Goal: Information Seeking & Learning: Learn about a topic

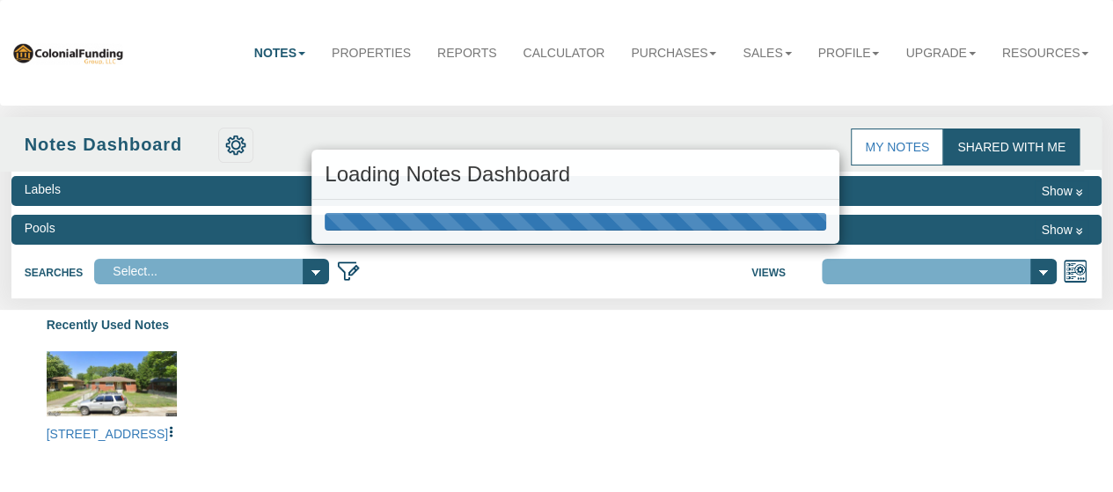
click at [81, 55] on div "Loading Notes Dashboard" at bounding box center [556, 246] width 1113 height 492
click at [82, 57] on img at bounding box center [67, 52] width 113 height 23
select select "316"
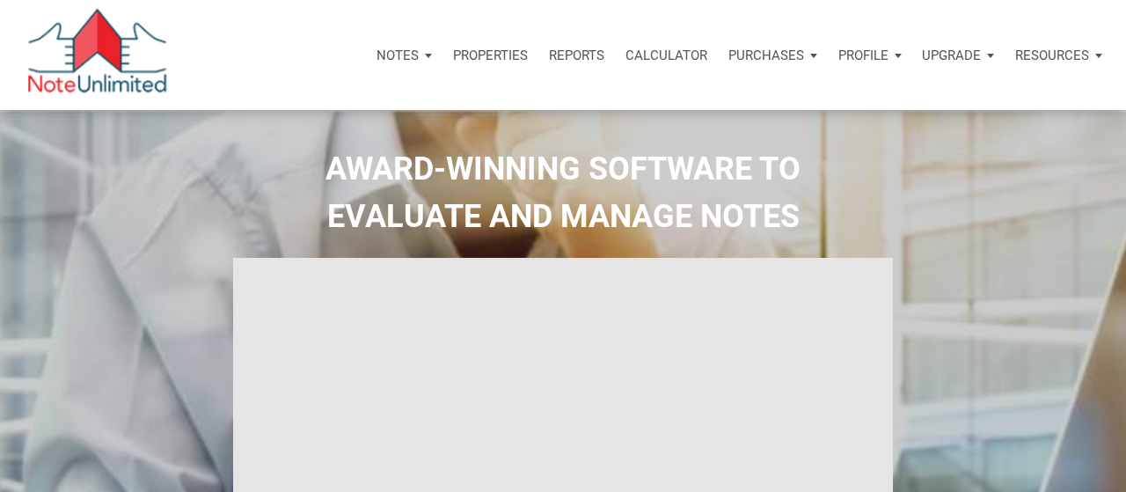
select select
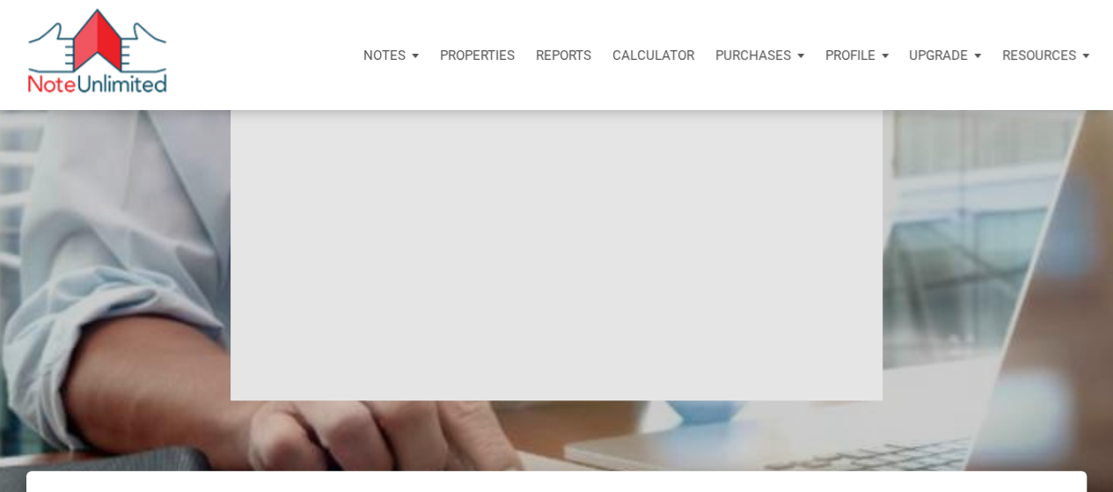
scroll to position [264, 0]
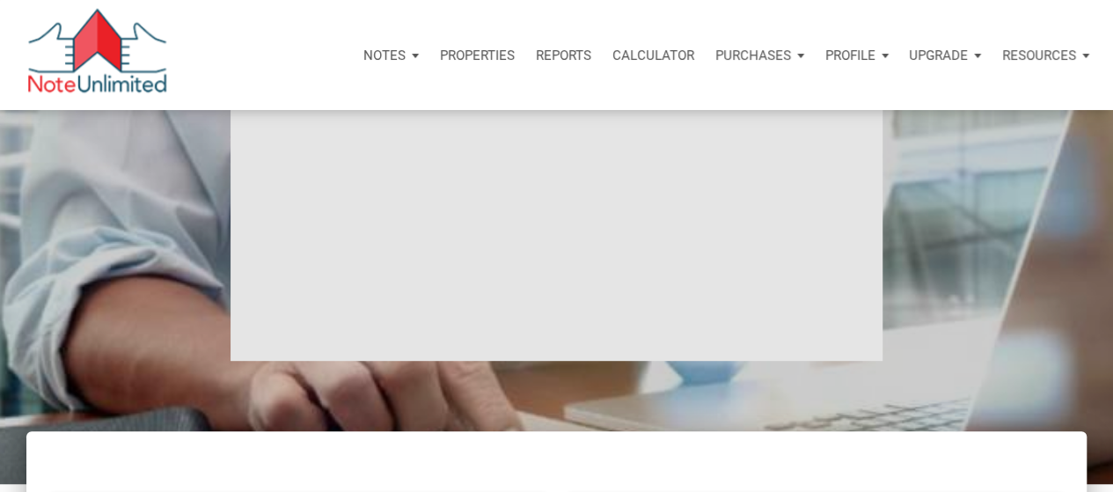
click at [393, 53] on div "Notes" at bounding box center [391, 55] width 77 height 53
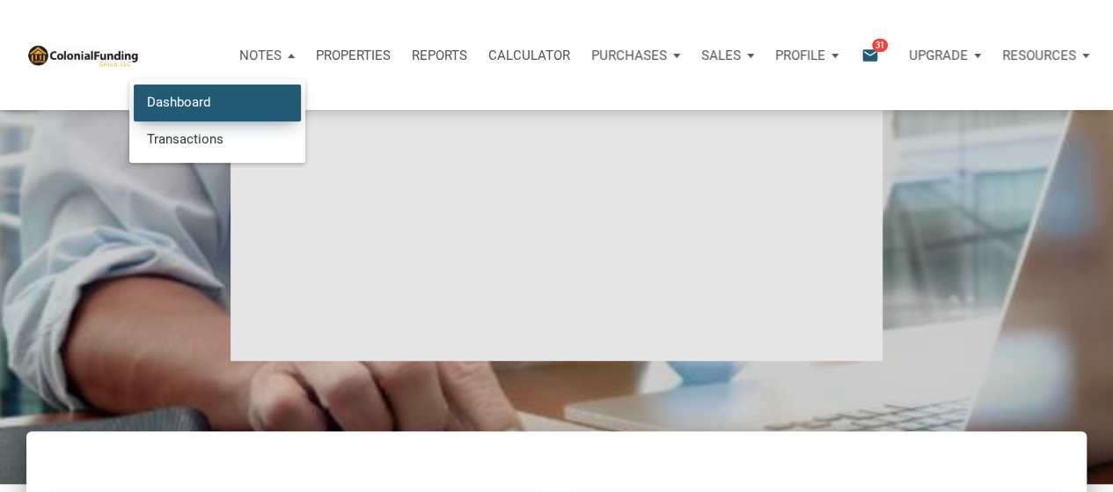
click at [199, 105] on link "Dashboard" at bounding box center [217, 102] width 167 height 36
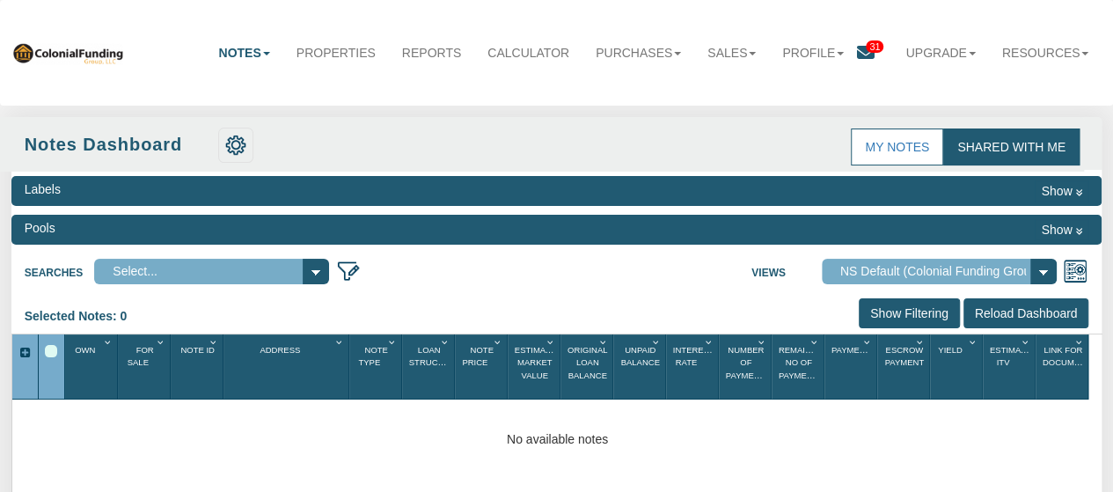
click at [858, 56] on icon at bounding box center [866, 53] width 18 height 18
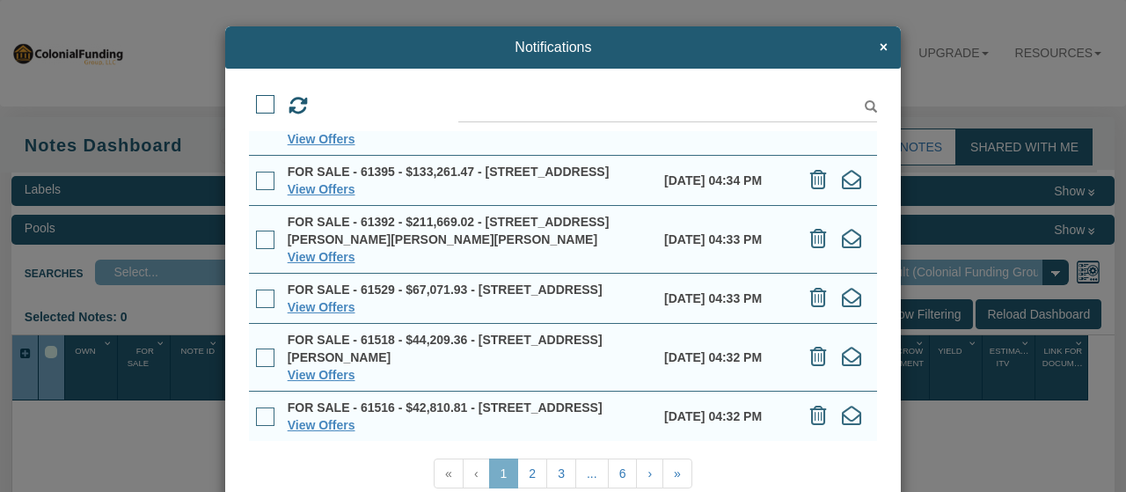
scroll to position [389, 0]
click at [314, 427] on link "View Offers" at bounding box center [322, 425] width 68 height 14
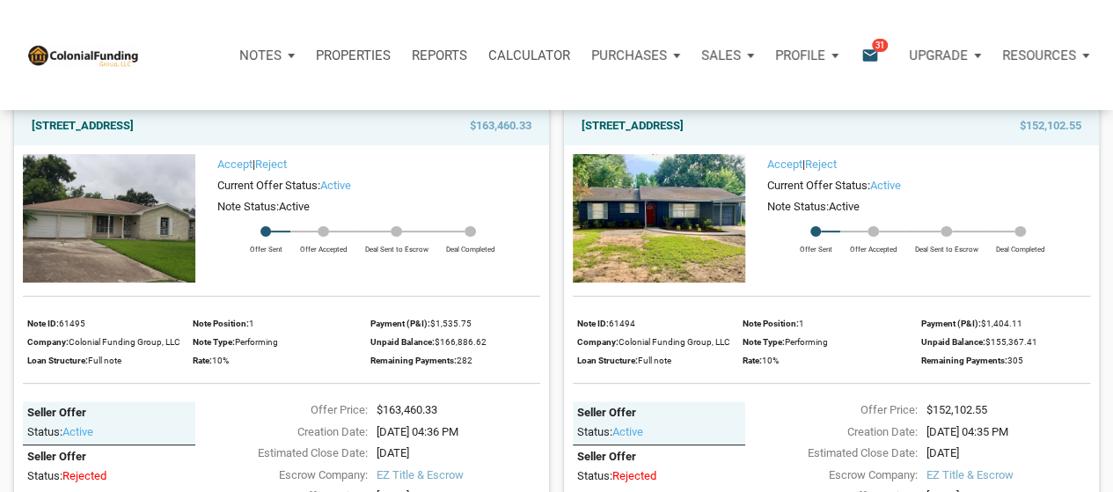
scroll to position [150, 0]
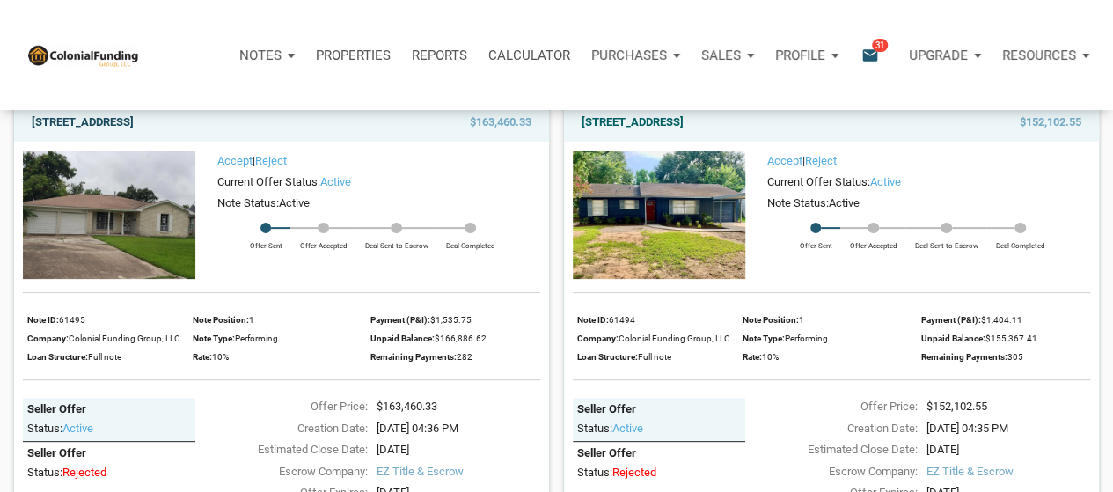
click at [134, 117] on link "7118 Heron, Houston, TX, 77087" at bounding box center [83, 122] width 102 height 21
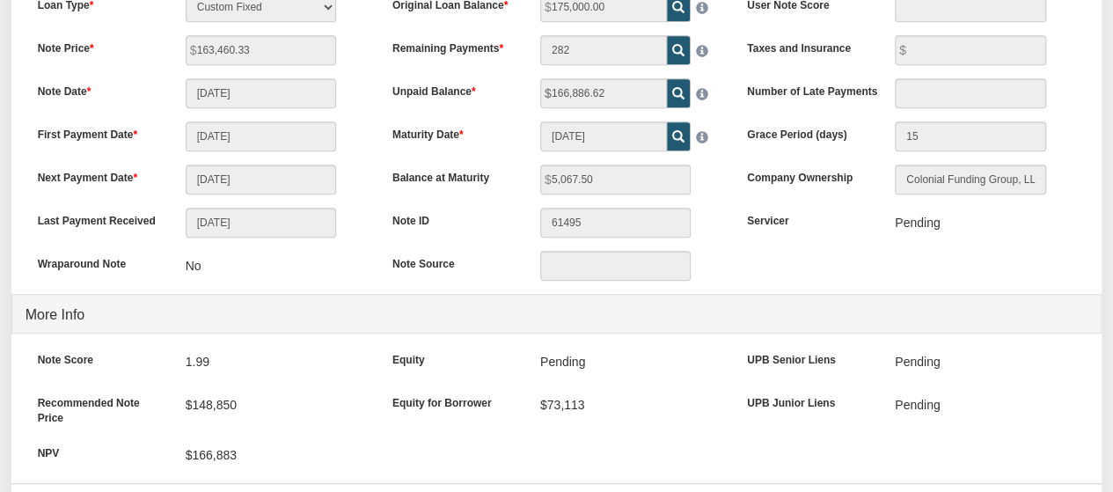
scroll to position [138, 0]
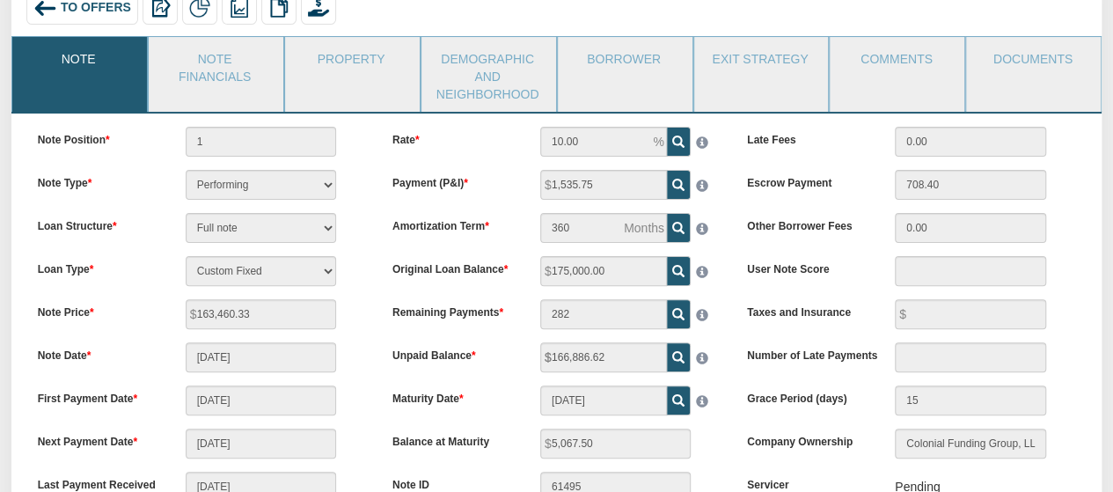
click at [84, 13] on span "To Offers" at bounding box center [96, 8] width 70 height 14
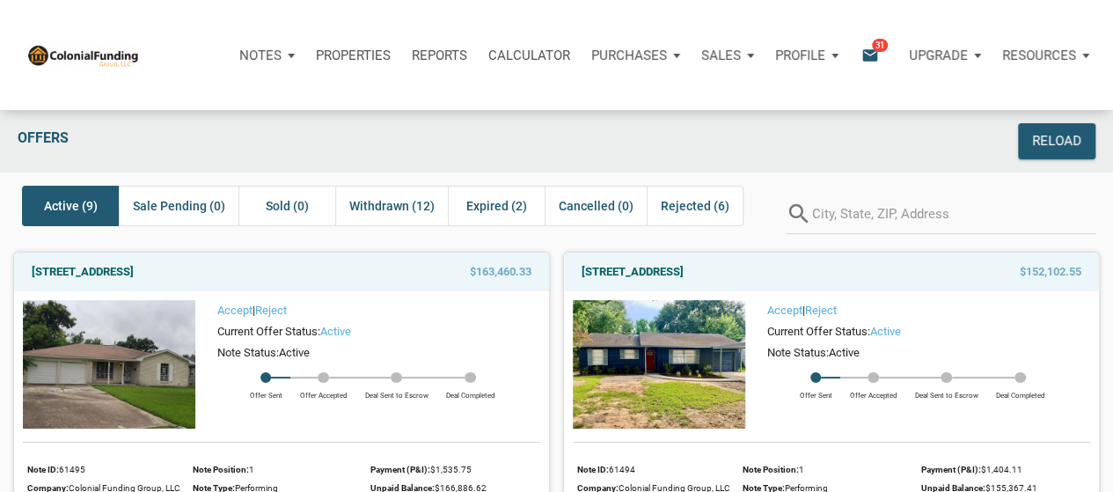
click at [325, 119] on div "Offers Reload" at bounding box center [556, 141] width 1113 height 62
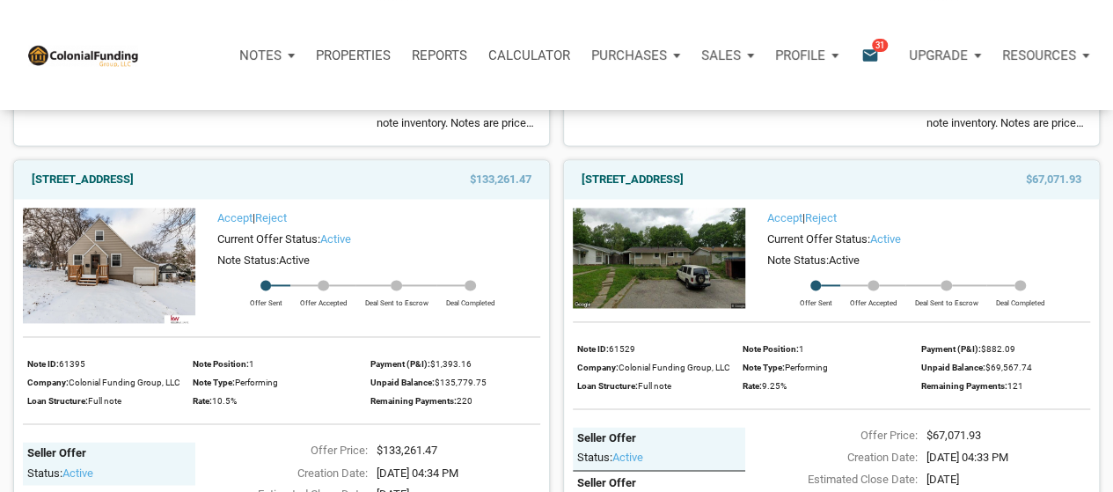
scroll to position [1255, 0]
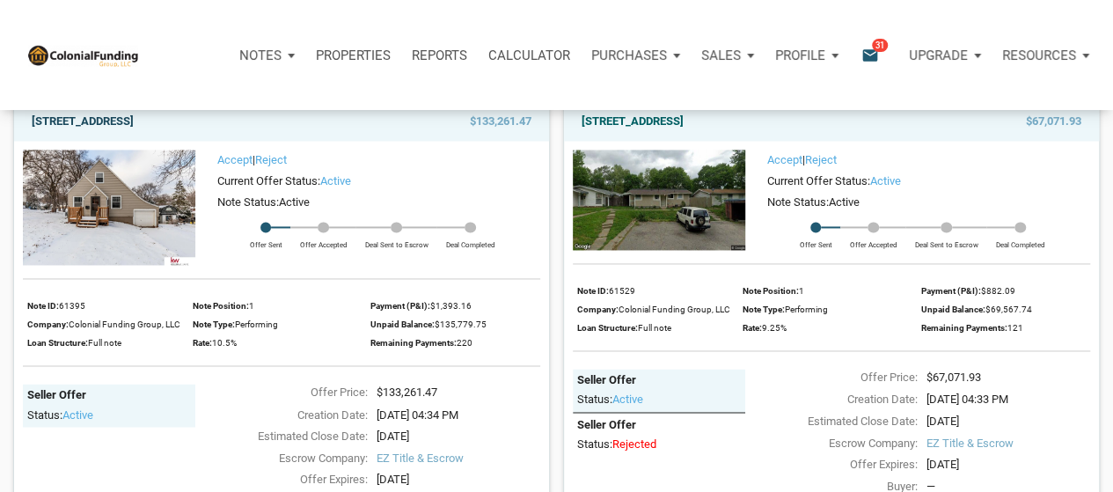
click at [125, 132] on link "[STREET_ADDRESS]" at bounding box center [83, 121] width 102 height 21
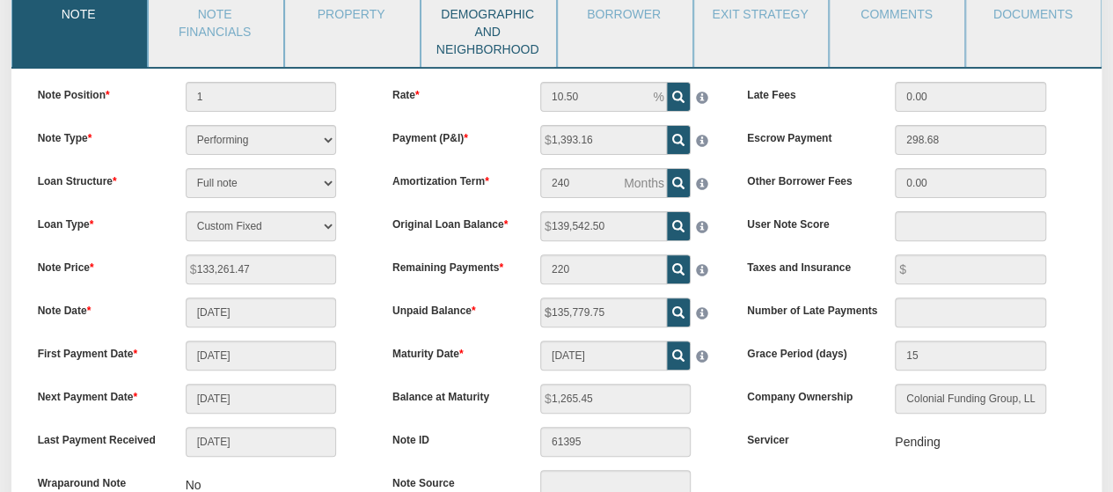
scroll to position [181, 0]
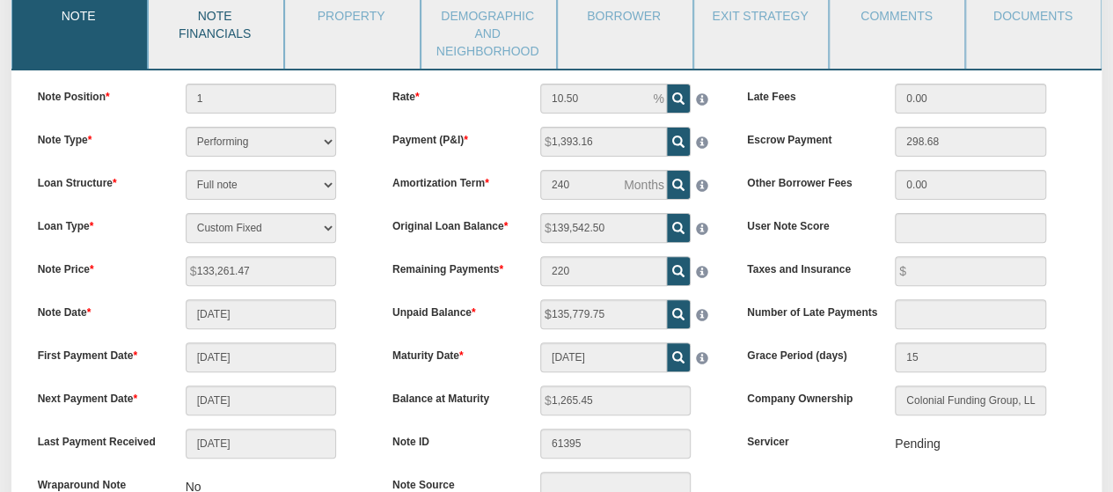
click at [194, 28] on link "Note Financials" at bounding box center [215, 22] width 133 height 57
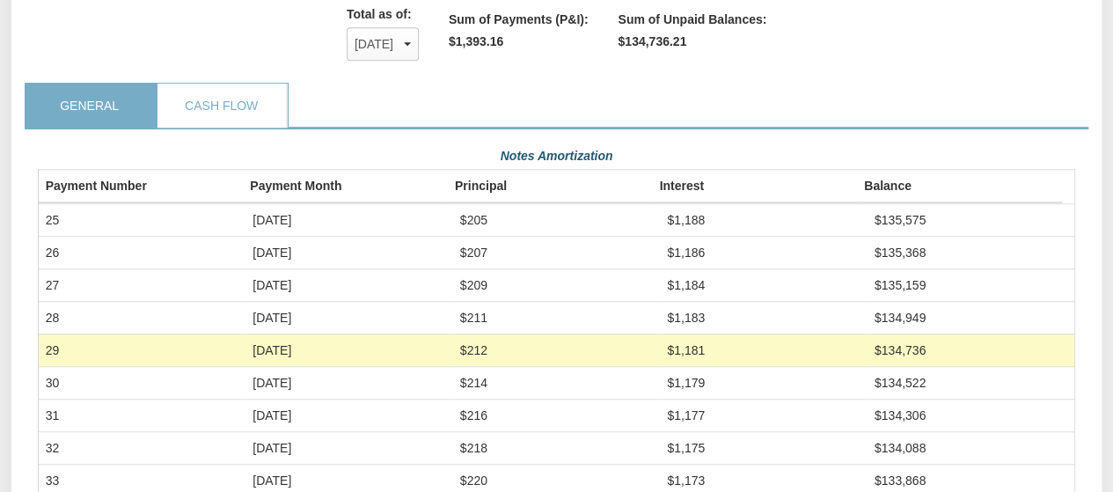
scroll to position [500, 0]
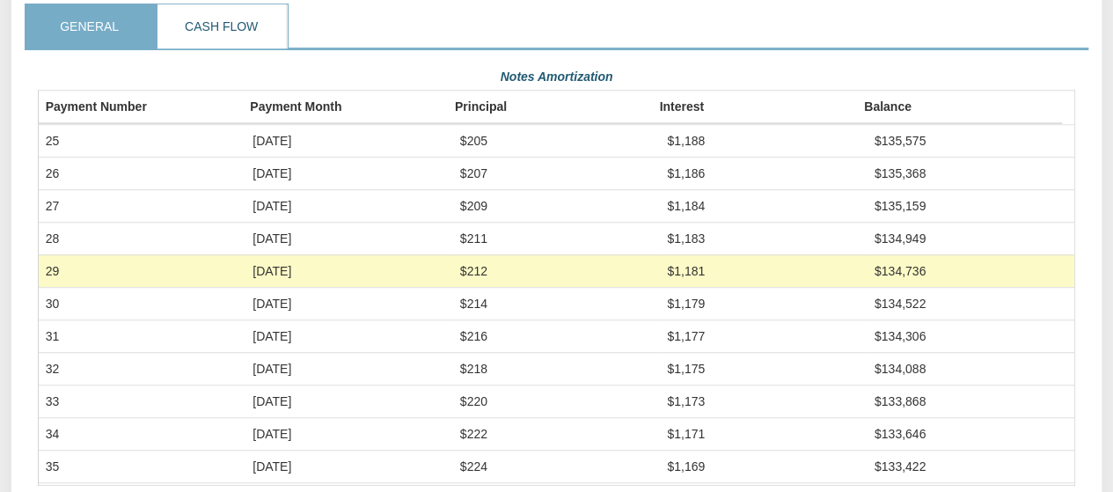
click at [246, 41] on link "Cash Flow" at bounding box center [222, 26] width 128 height 44
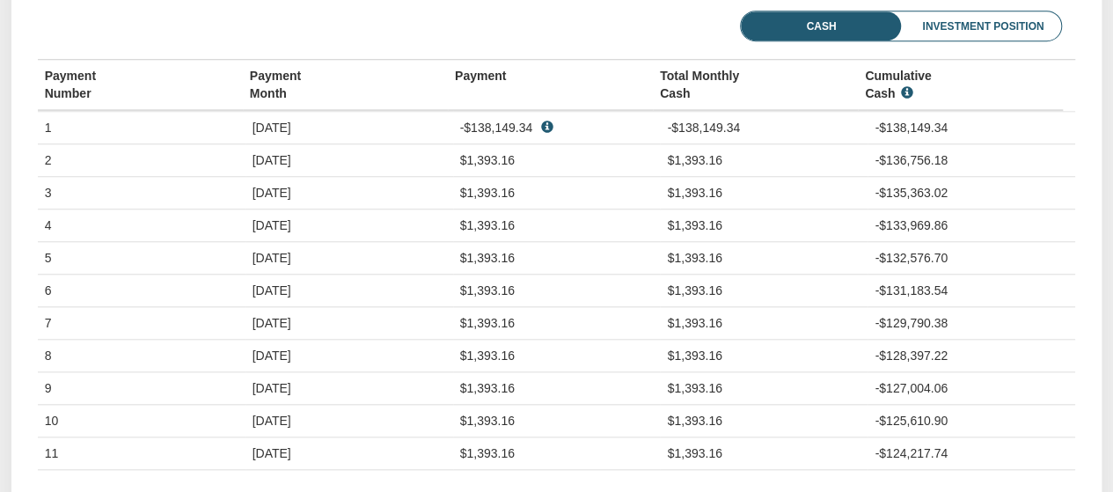
scroll to position [603, 0]
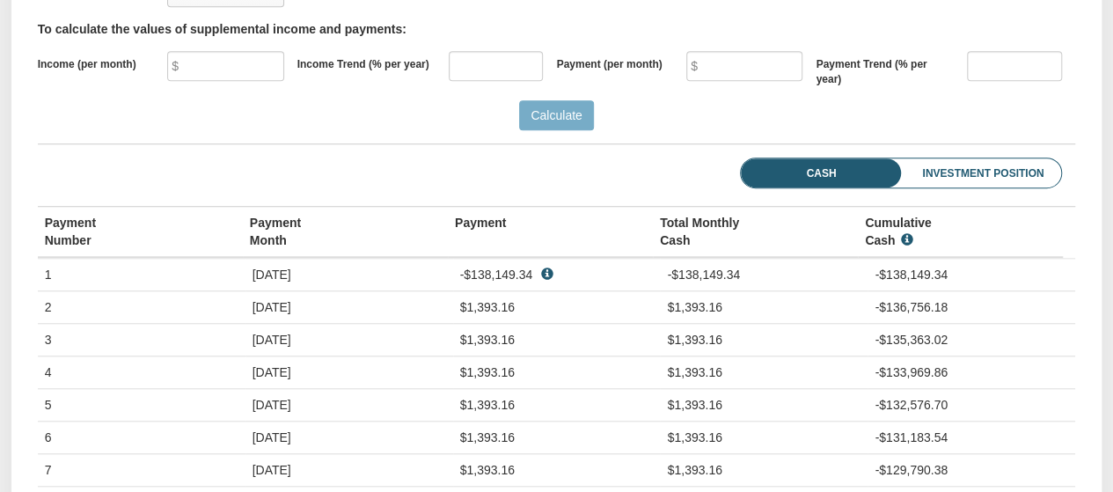
click at [933, 176] on li "Investment Position" at bounding box center [959, 173] width 204 height 30
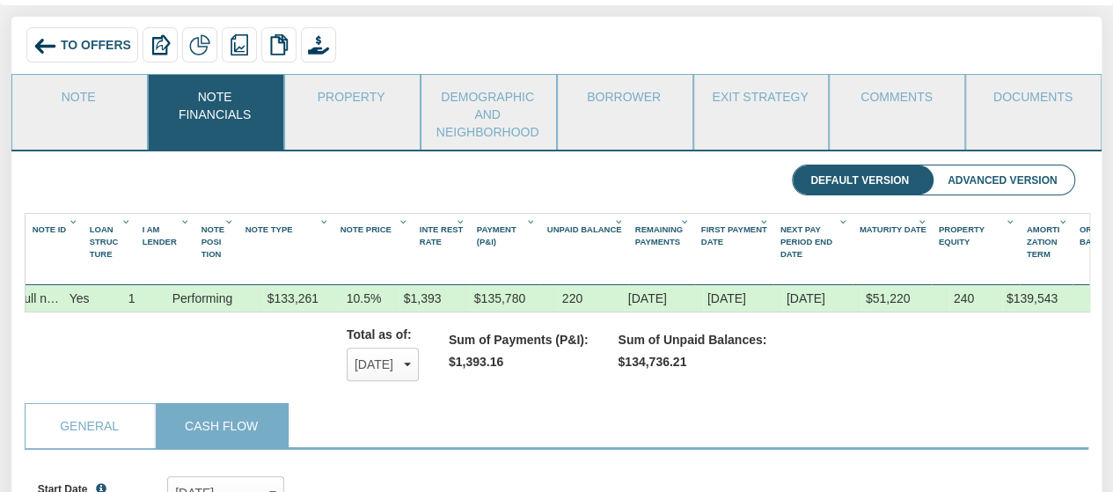
scroll to position [99, 0]
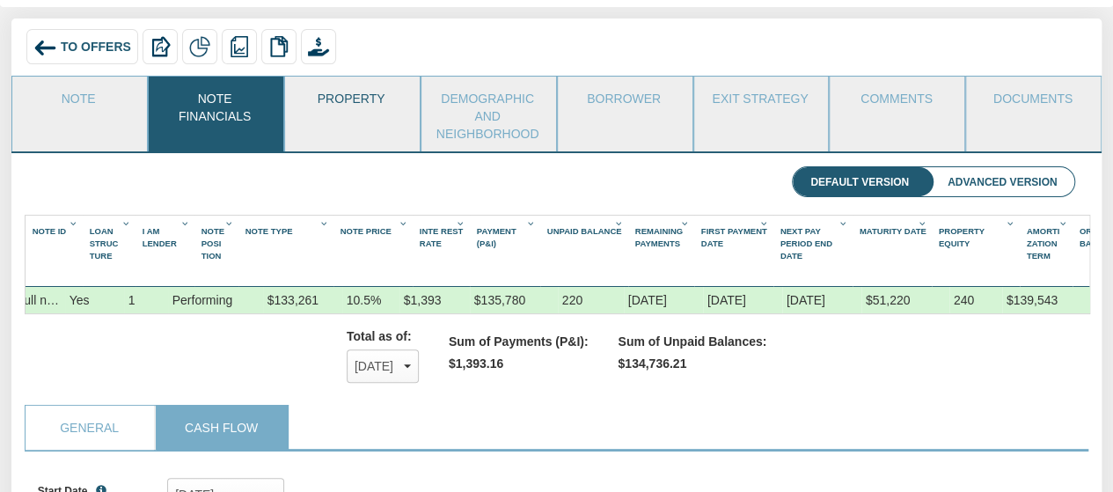
click at [359, 88] on link "Property" at bounding box center [351, 99] width 133 height 44
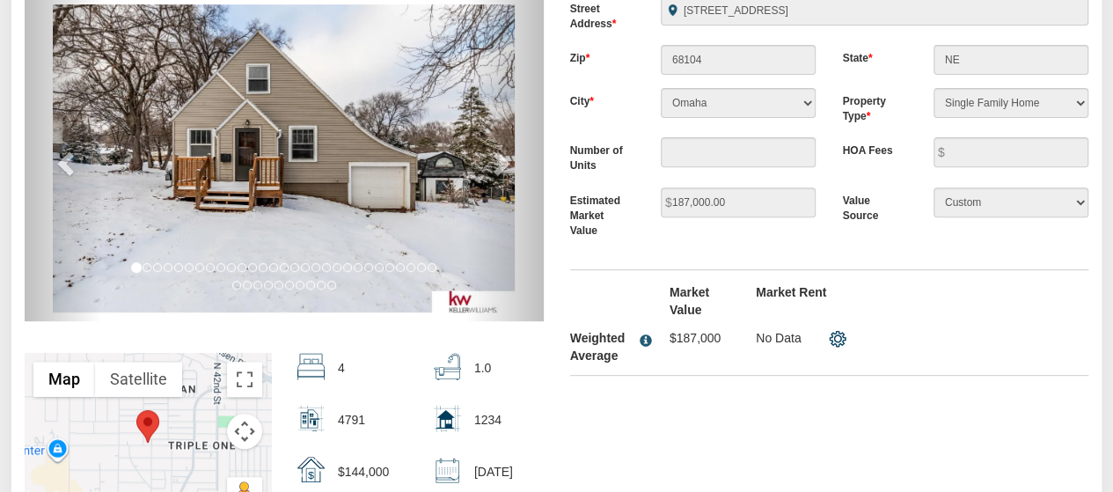
scroll to position [220, 0]
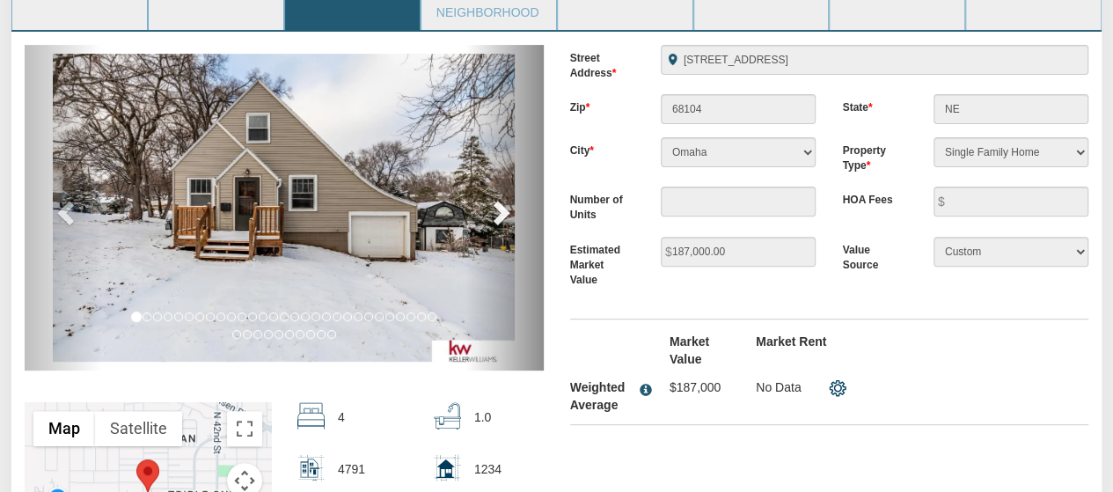
click at [516, 217] on link "next" at bounding box center [504, 208] width 77 height 326
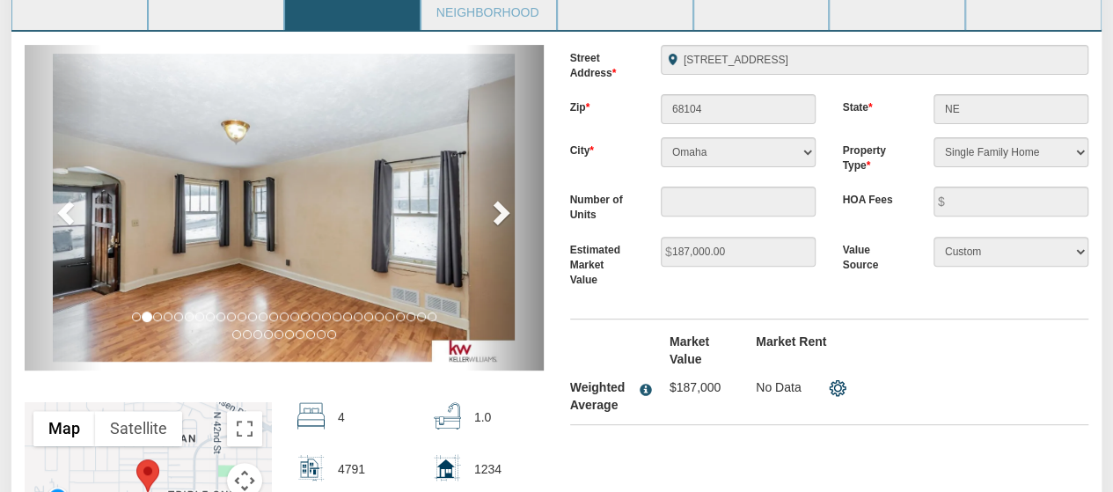
click at [516, 217] on link "next" at bounding box center [504, 208] width 77 height 326
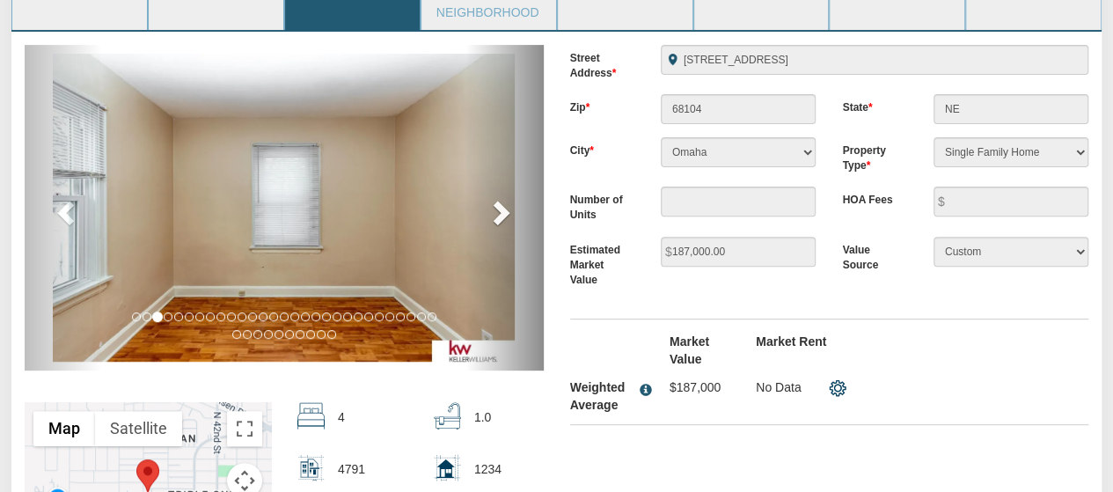
click at [516, 217] on link "next" at bounding box center [504, 208] width 77 height 326
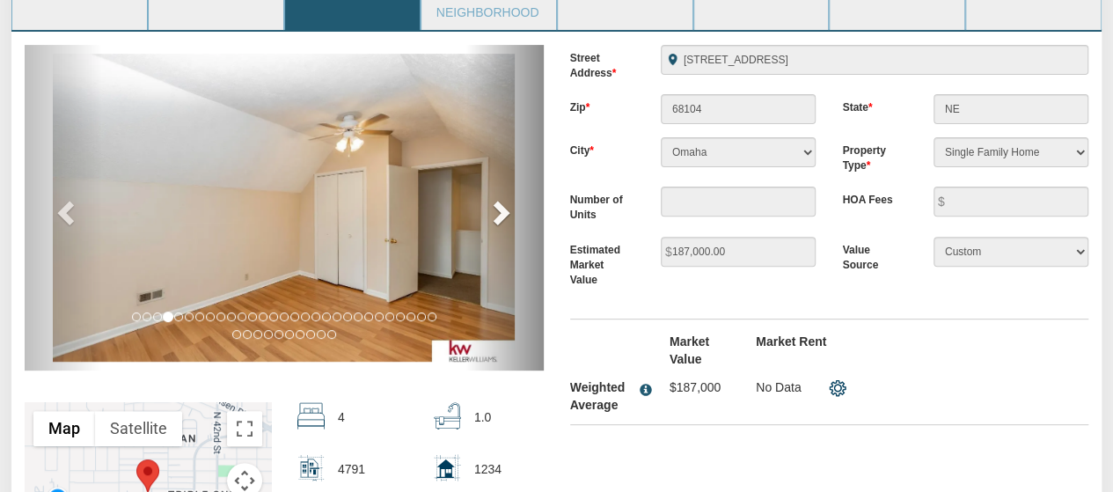
click at [516, 217] on link "next" at bounding box center [504, 208] width 77 height 326
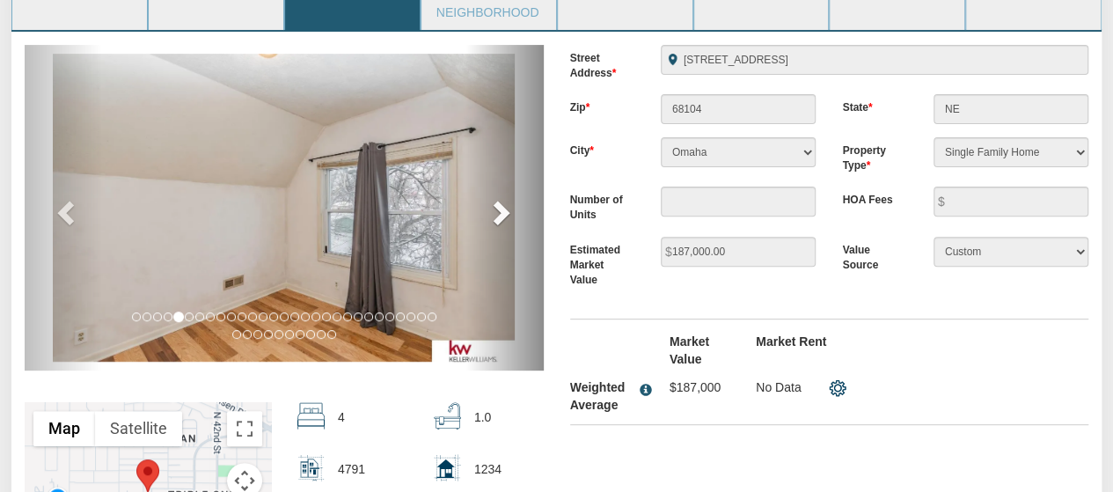
click at [516, 217] on link "next" at bounding box center [504, 208] width 77 height 326
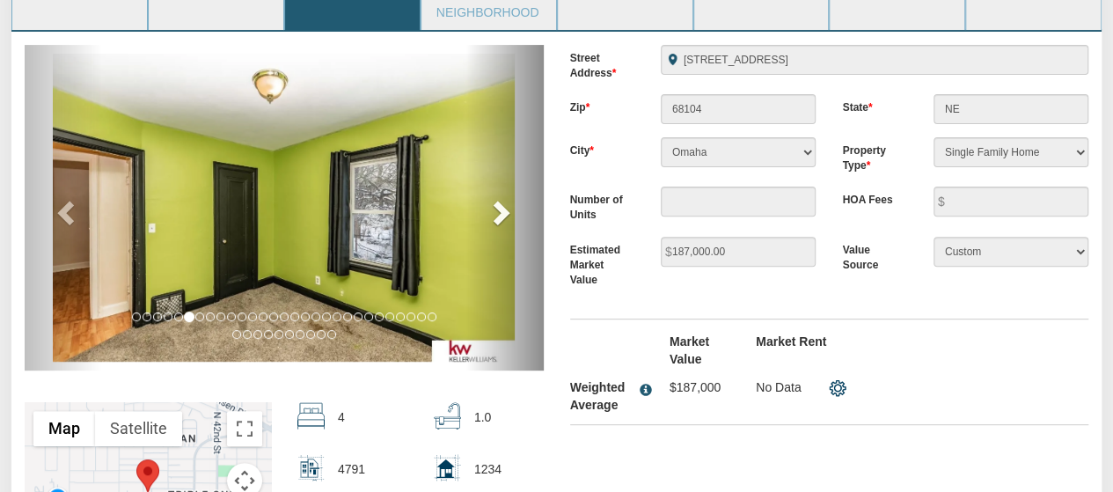
click at [516, 217] on link "next" at bounding box center [504, 208] width 77 height 326
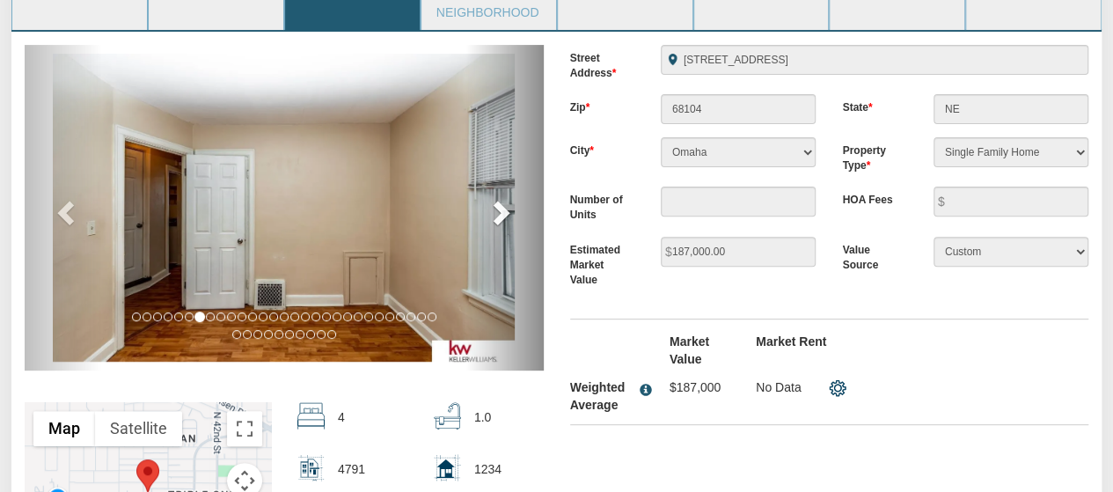
click at [516, 217] on link "next" at bounding box center [504, 208] width 77 height 326
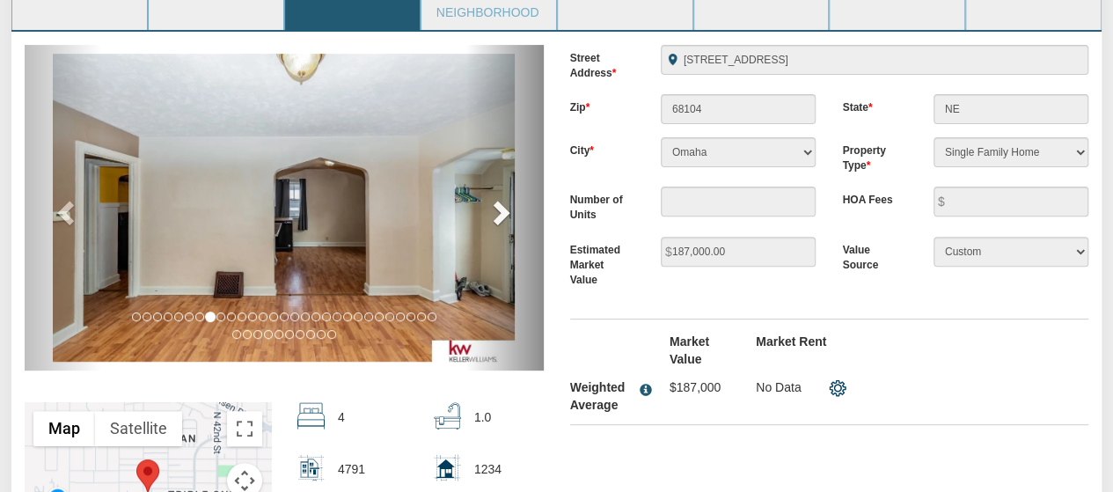
click at [516, 217] on link "next" at bounding box center [504, 208] width 77 height 326
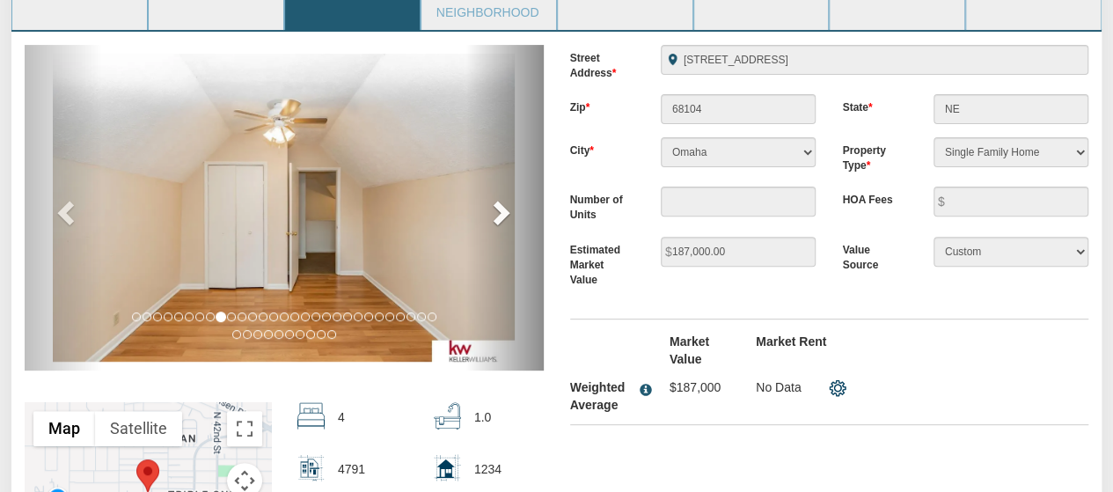
click at [516, 217] on link "next" at bounding box center [504, 208] width 77 height 326
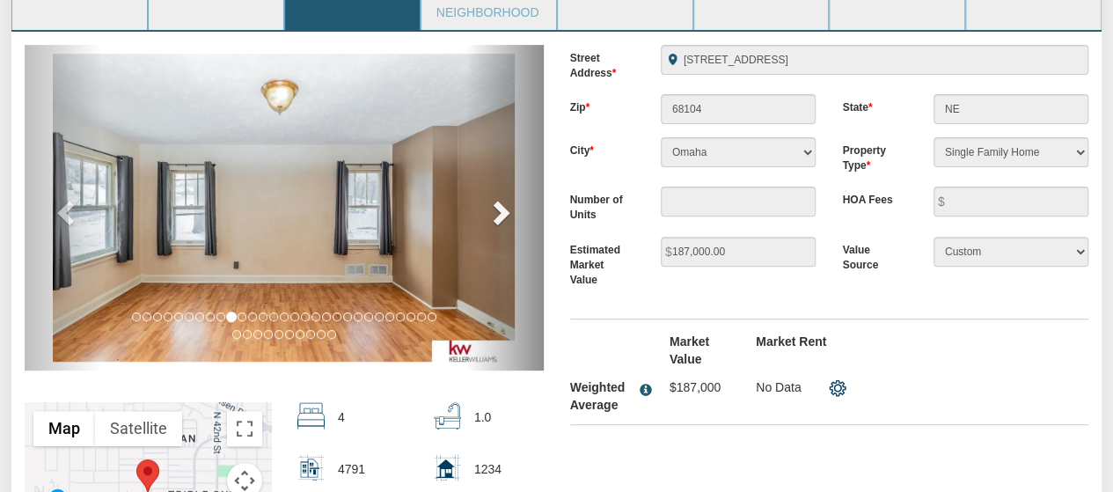
click at [516, 217] on link "next" at bounding box center [504, 208] width 77 height 326
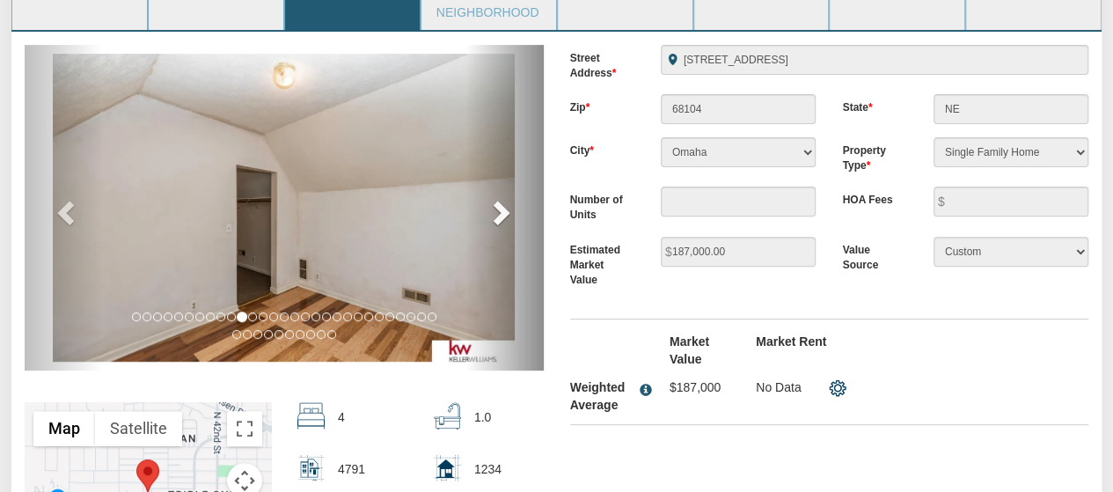
click at [516, 217] on link "next" at bounding box center [504, 208] width 77 height 326
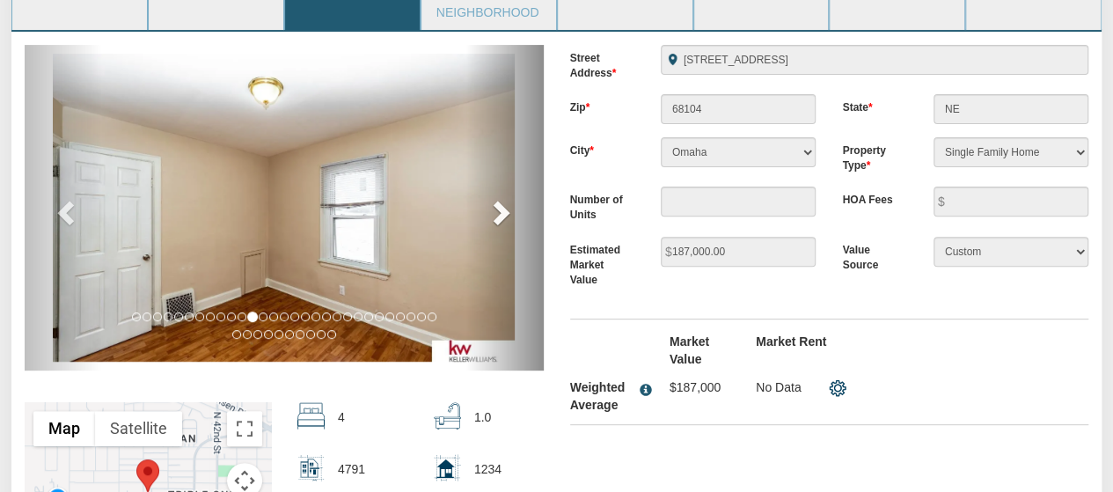
click at [516, 217] on link "next" at bounding box center [504, 208] width 77 height 326
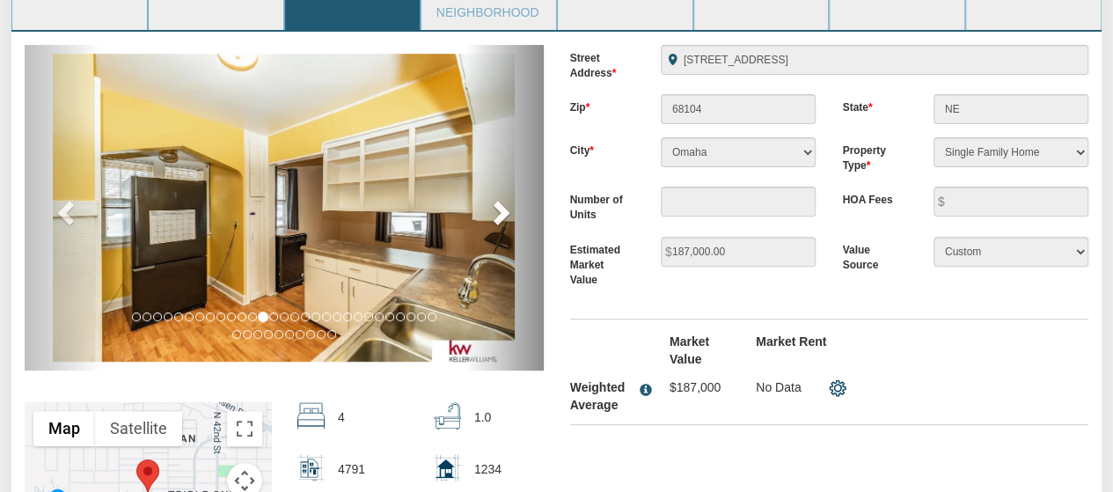
click at [516, 217] on link "next" at bounding box center [504, 208] width 77 height 326
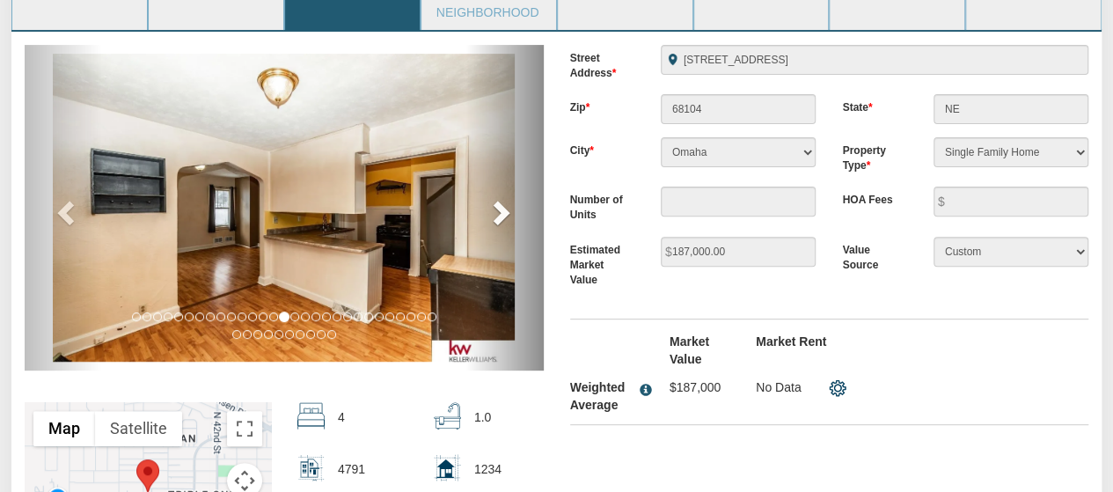
click at [516, 217] on link "next" at bounding box center [504, 208] width 77 height 326
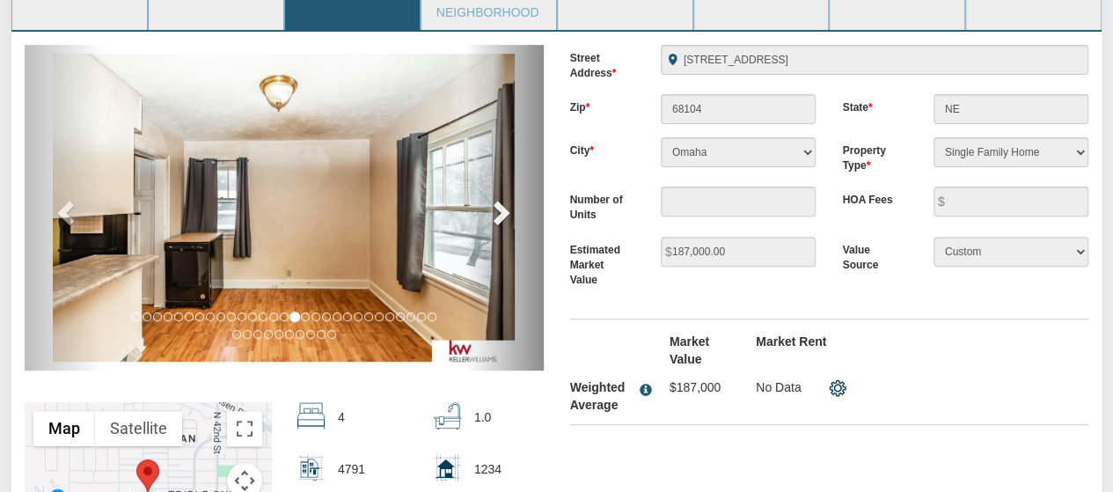
click at [516, 216] on link "next" at bounding box center [504, 208] width 77 height 326
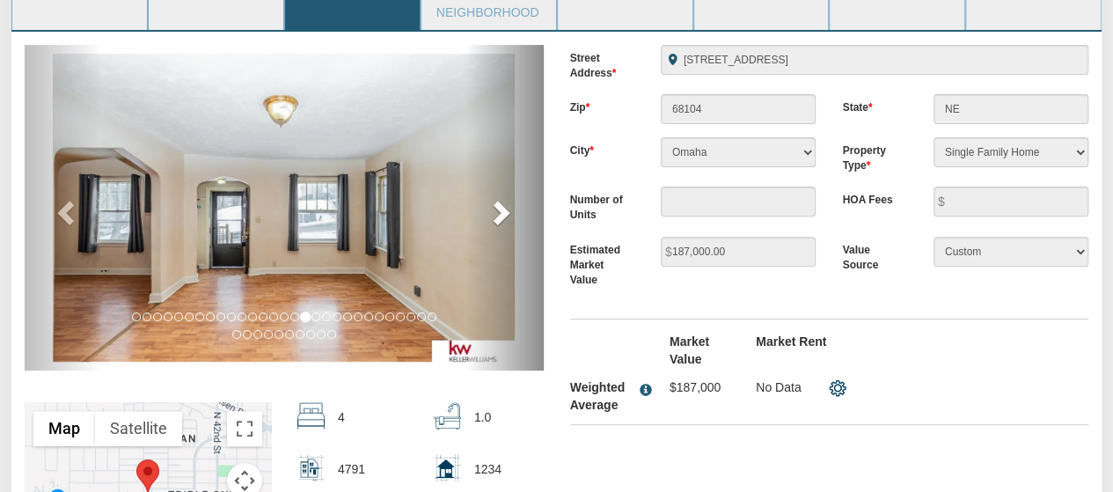
click at [517, 216] on link "next" at bounding box center [504, 208] width 77 height 326
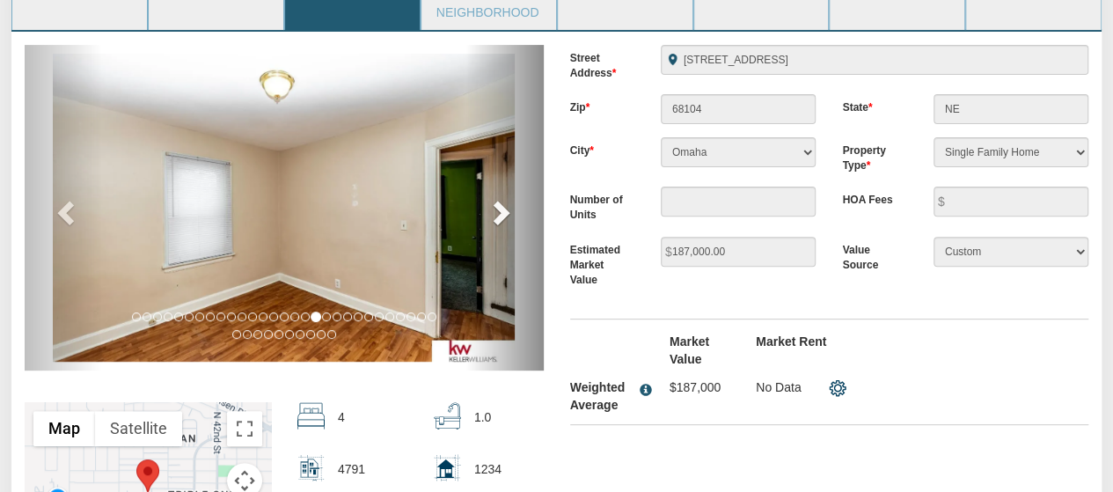
click at [517, 216] on link "next" at bounding box center [504, 208] width 77 height 326
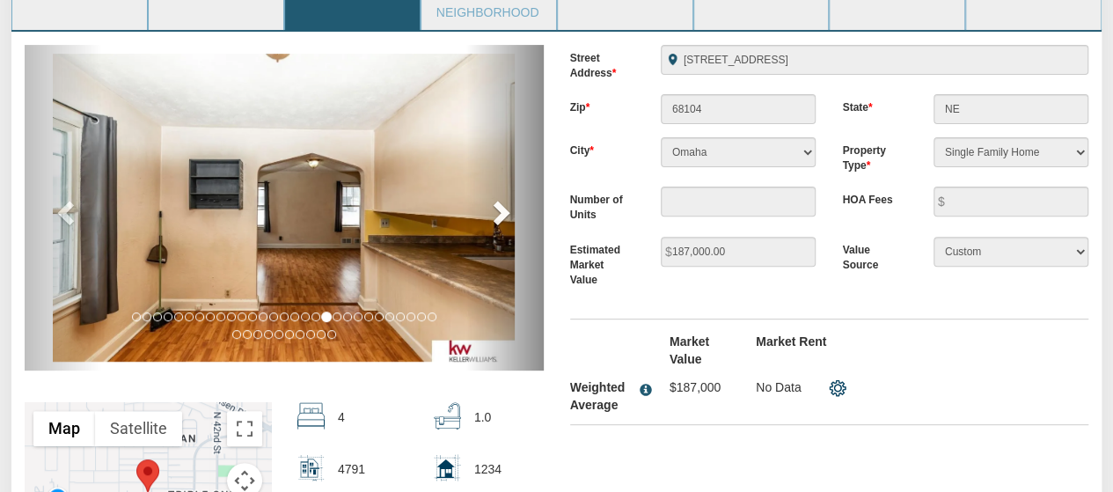
click at [517, 216] on link "next" at bounding box center [504, 208] width 77 height 326
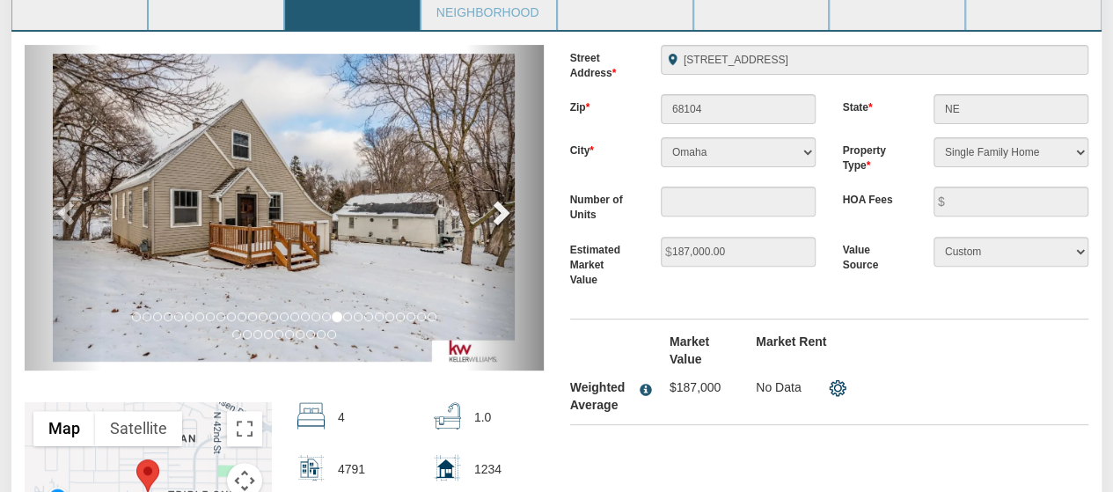
click at [517, 216] on link "next" at bounding box center [504, 208] width 77 height 326
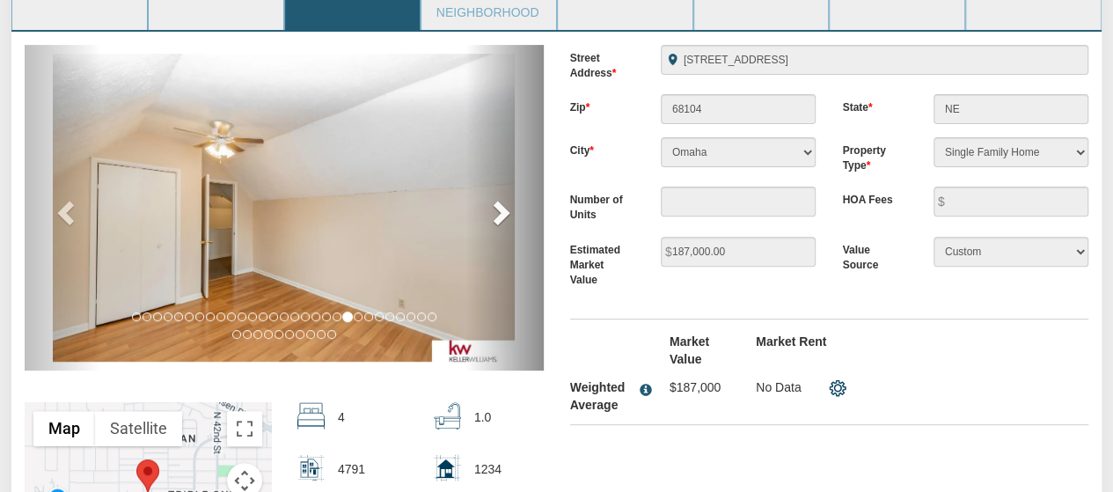
click at [517, 216] on link "next" at bounding box center [504, 208] width 77 height 326
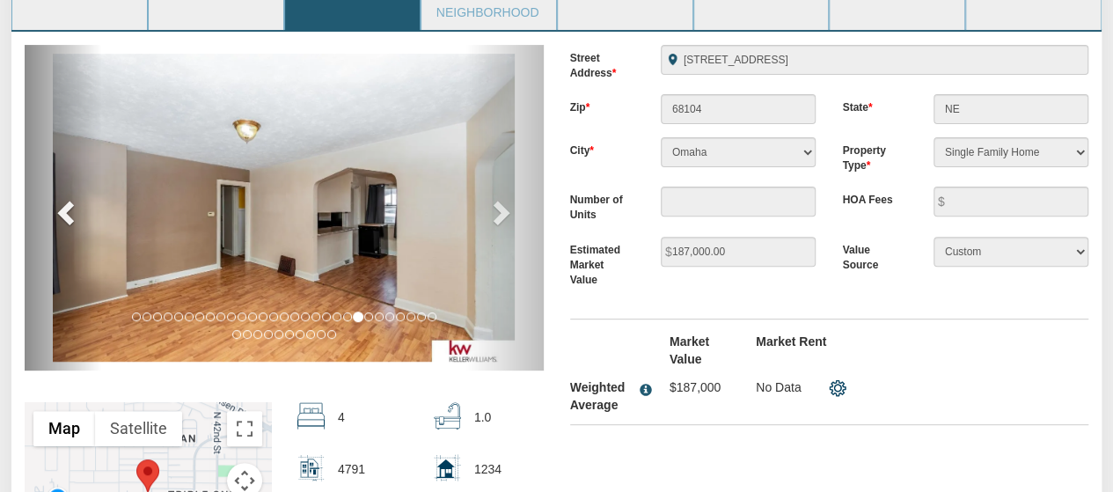
click at [64, 210] on span at bounding box center [68, 212] width 26 height 26
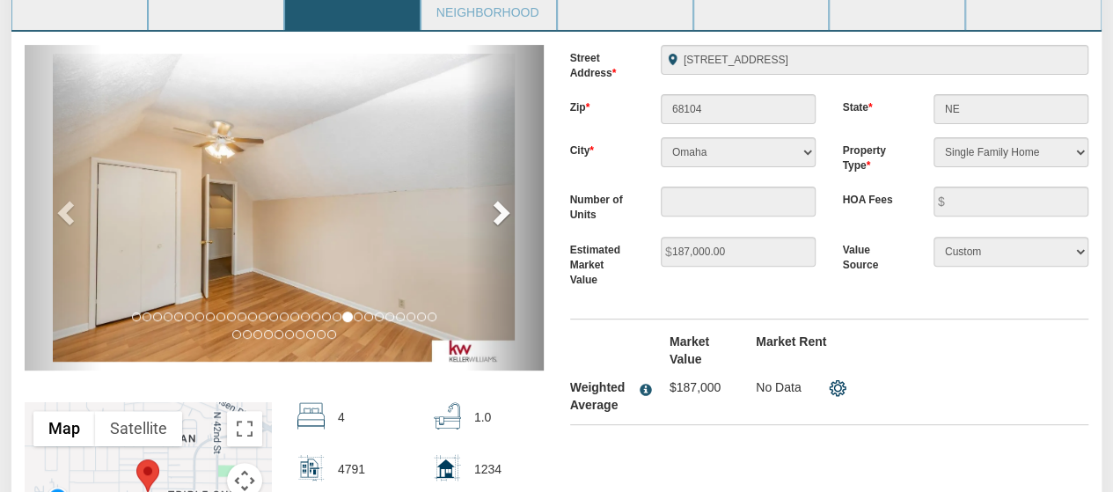
click at [509, 209] on span at bounding box center [500, 212] width 26 height 26
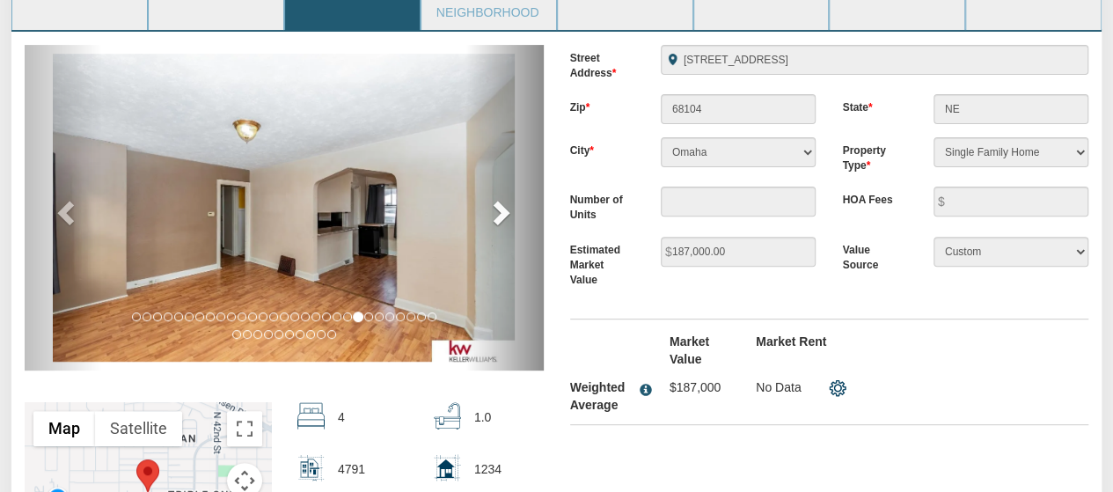
click at [509, 209] on span at bounding box center [500, 212] width 26 height 26
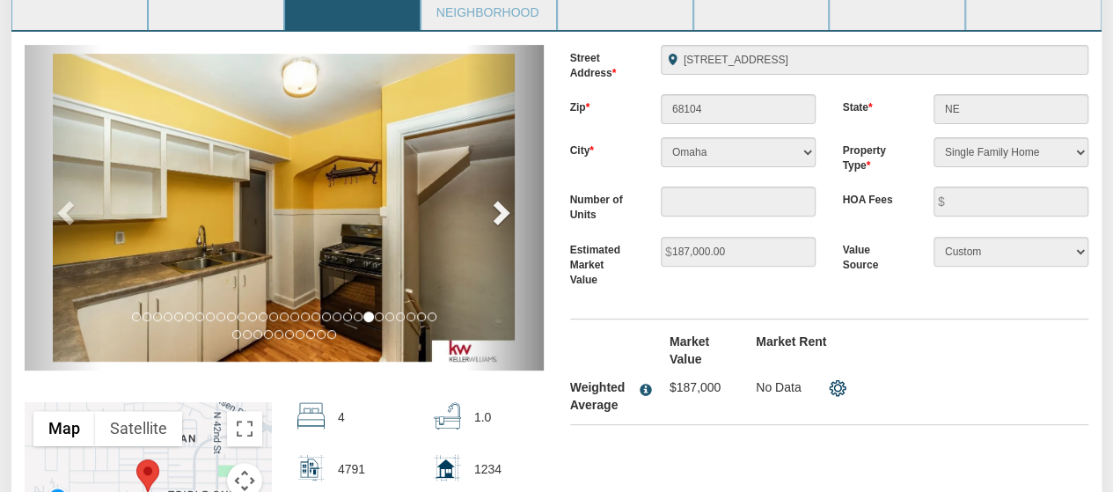
click at [509, 209] on span at bounding box center [500, 212] width 26 height 26
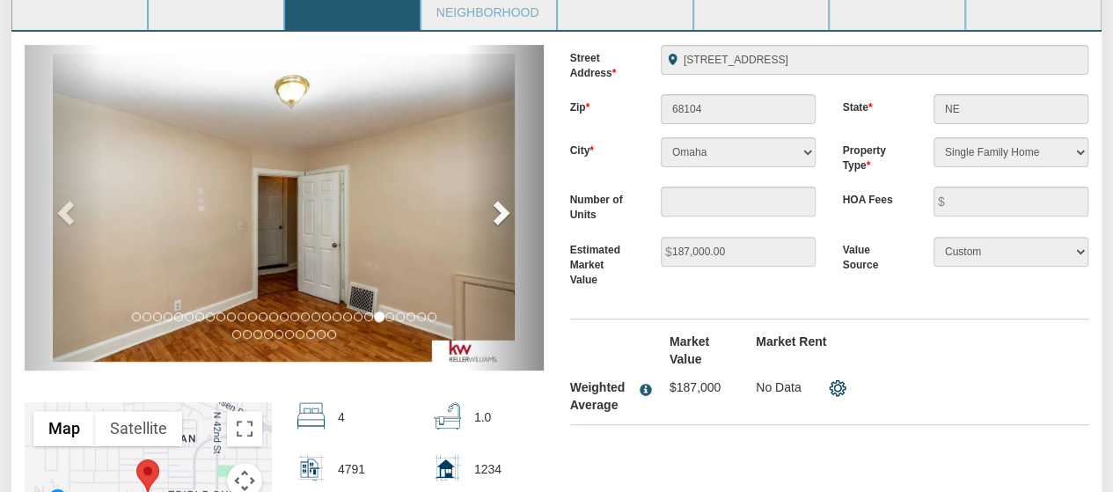
click at [509, 209] on span at bounding box center [500, 212] width 26 height 26
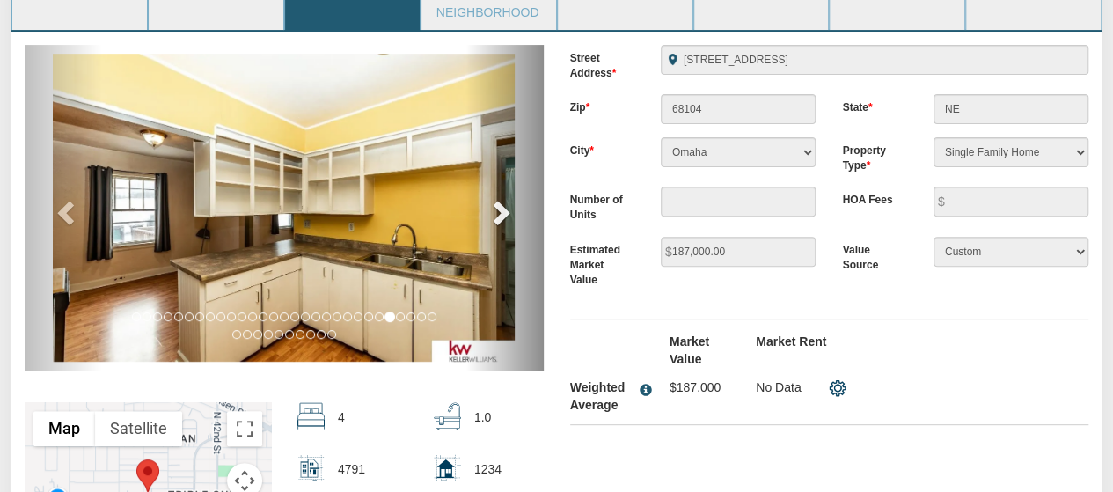
click at [510, 209] on span at bounding box center [500, 212] width 26 height 26
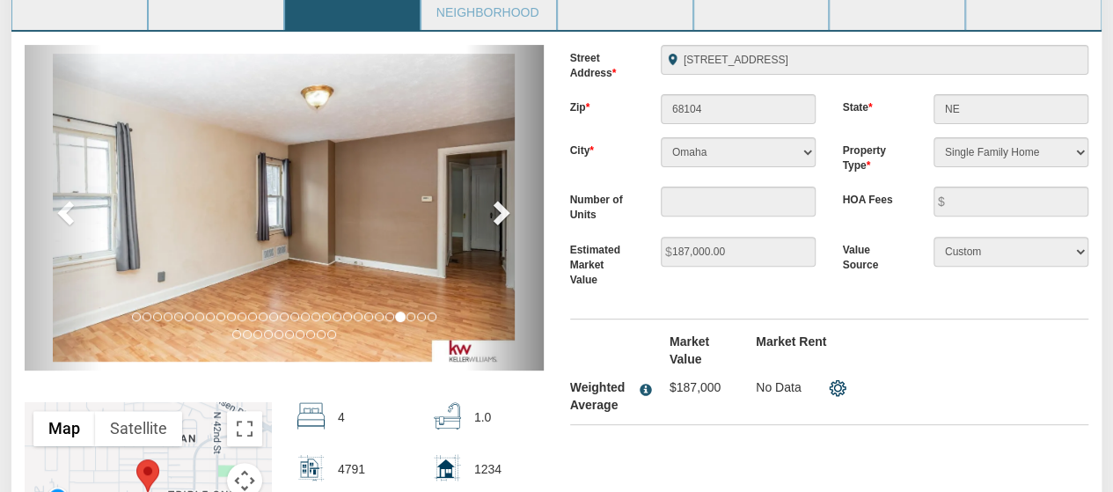
click at [510, 209] on span at bounding box center [500, 212] width 26 height 26
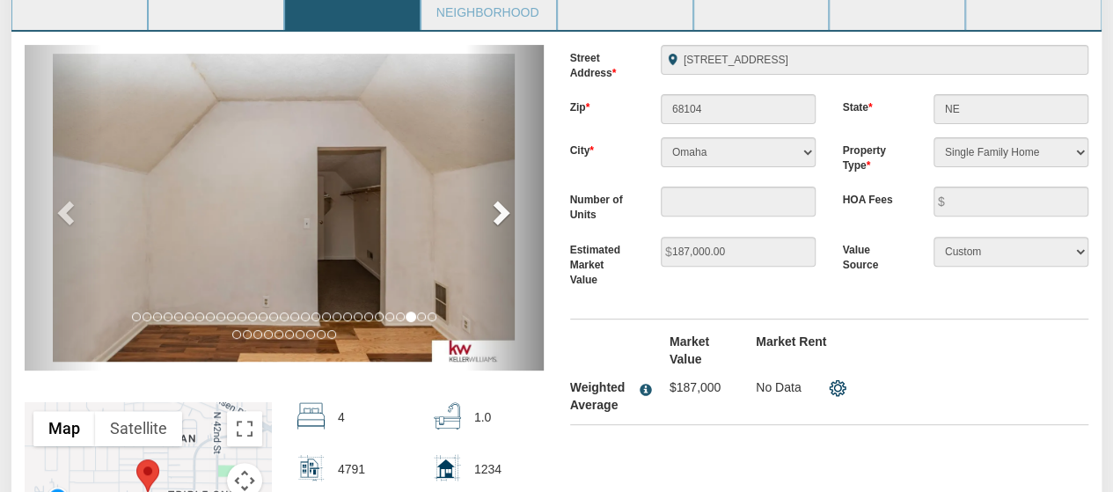
click at [511, 209] on span at bounding box center [500, 212] width 26 height 26
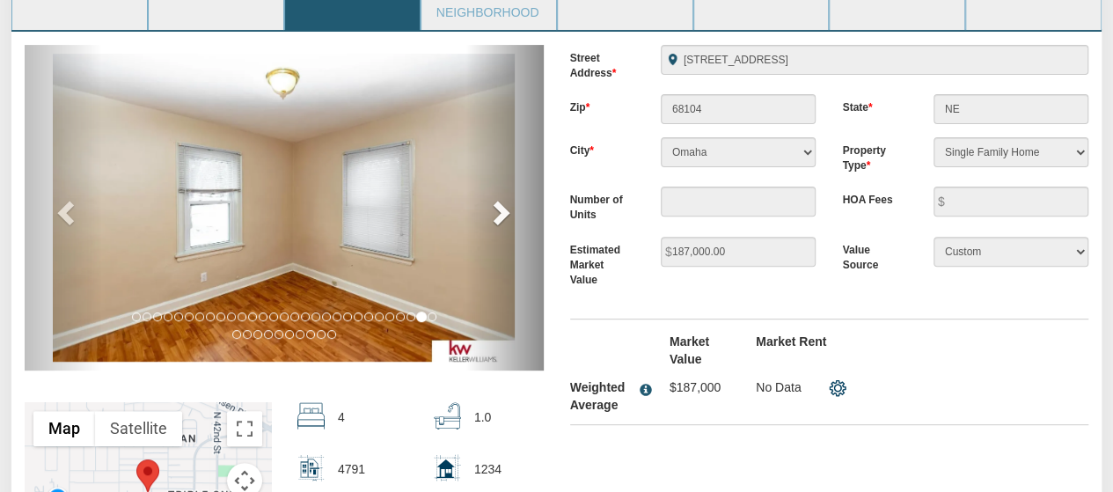
click at [511, 209] on span at bounding box center [500, 212] width 26 height 26
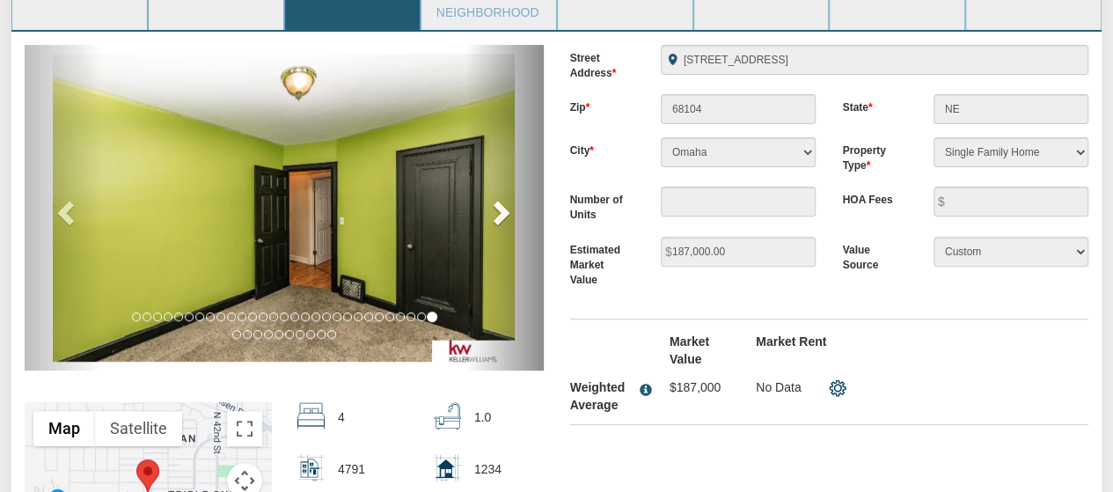
click at [511, 209] on span at bounding box center [500, 212] width 26 height 26
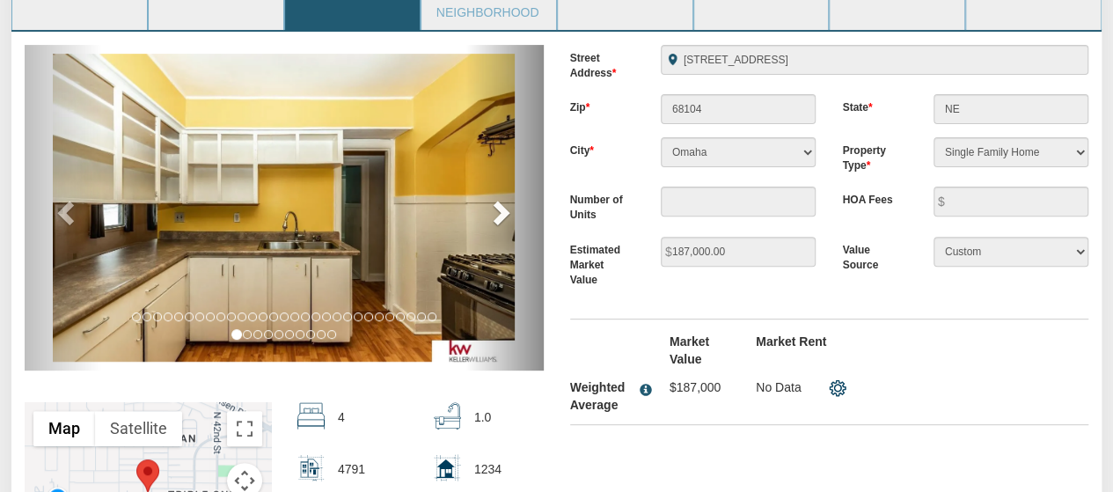
click at [511, 209] on span at bounding box center [500, 212] width 26 height 26
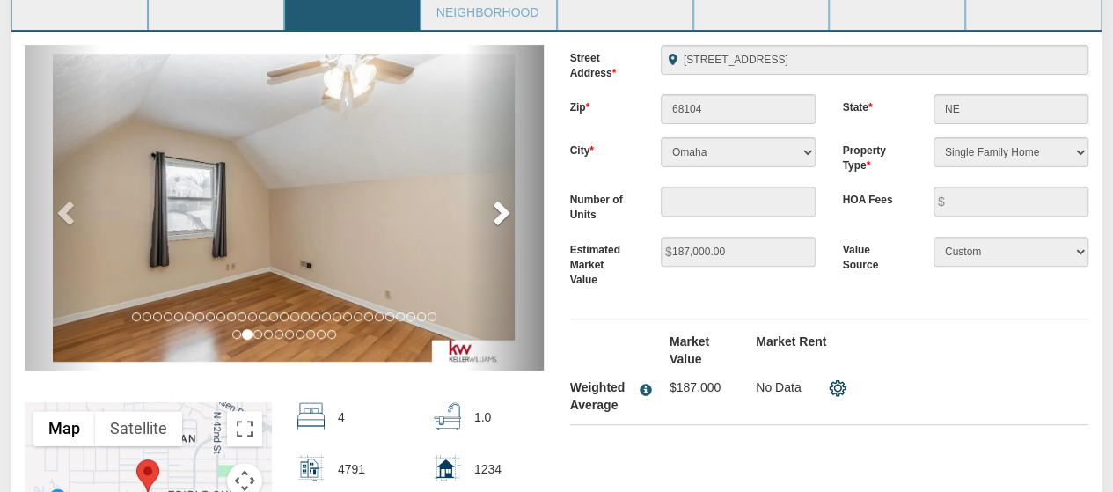
click at [511, 209] on span at bounding box center [500, 212] width 26 height 26
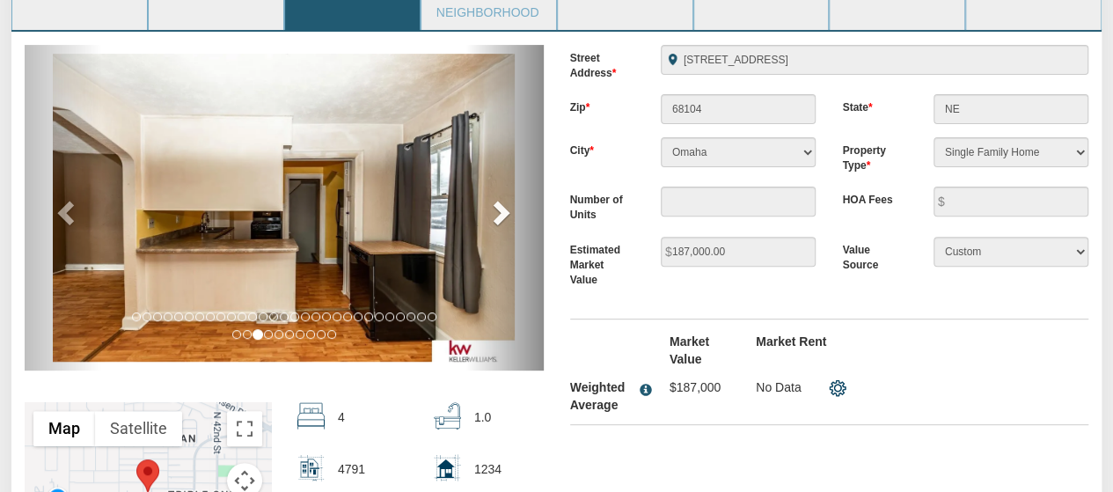
click at [511, 209] on span at bounding box center [500, 212] width 26 height 26
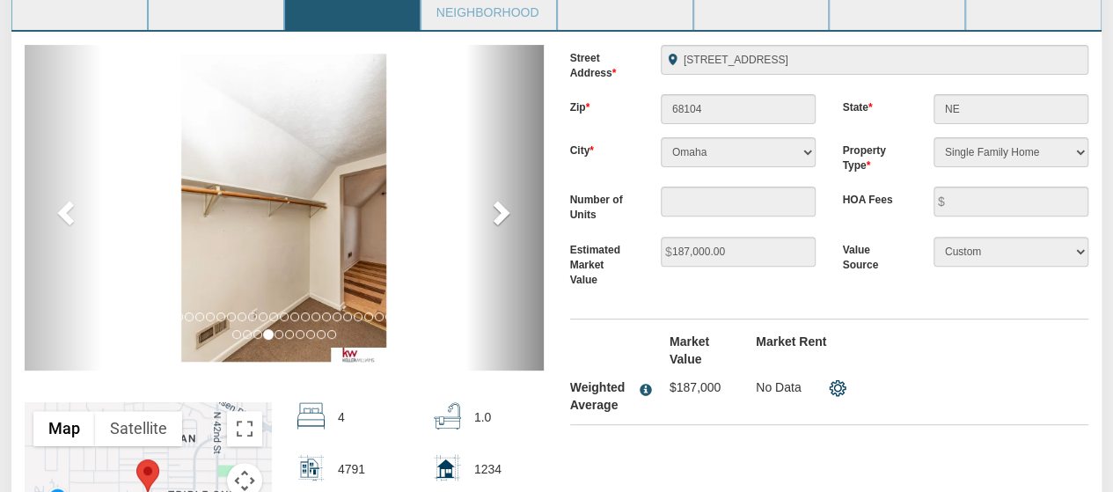
click at [511, 209] on span at bounding box center [500, 212] width 26 height 26
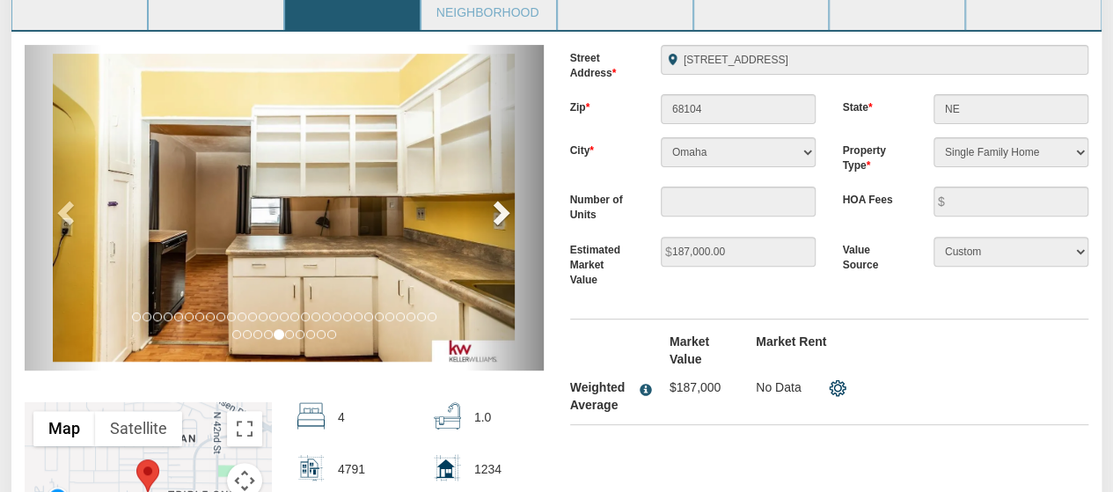
click at [511, 209] on span at bounding box center [500, 212] width 26 height 26
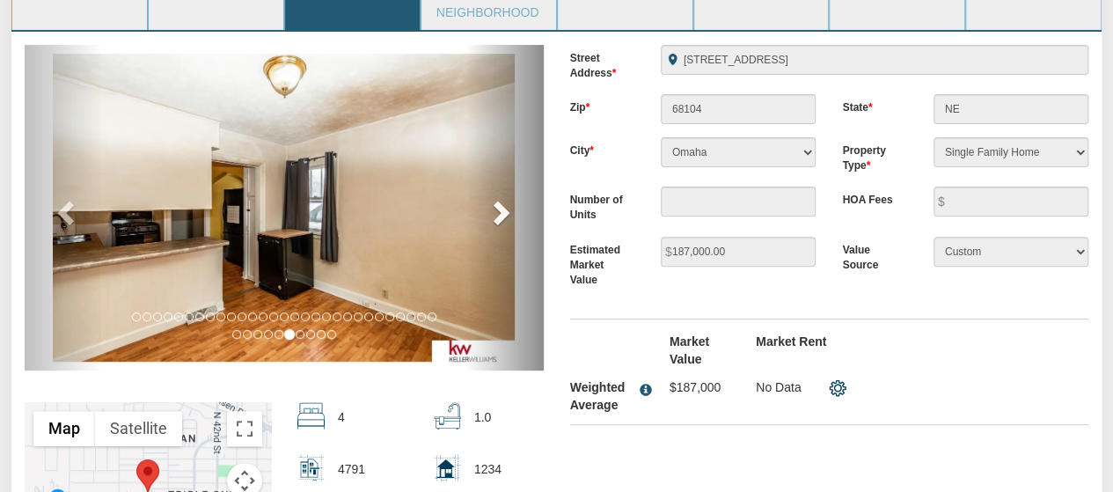
click at [512, 209] on span at bounding box center [500, 212] width 26 height 26
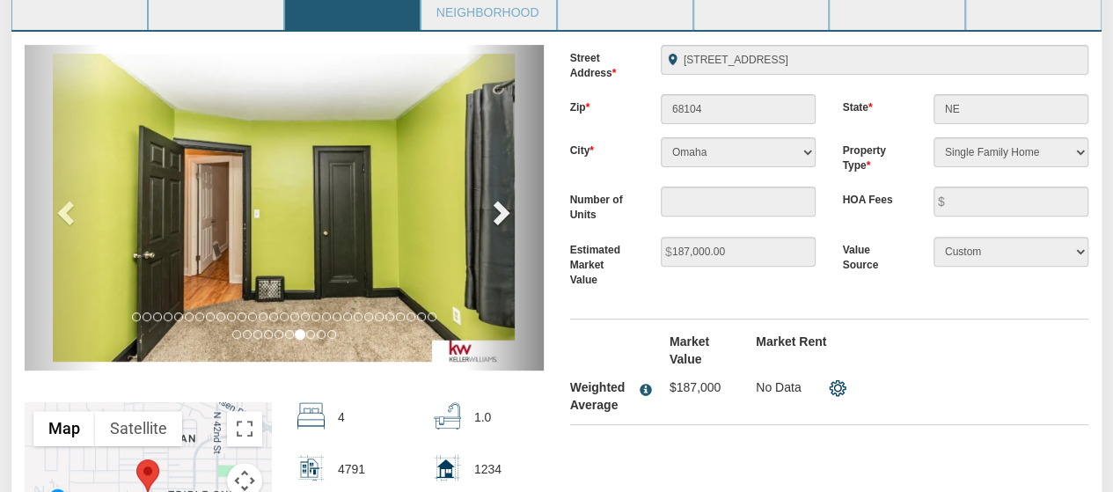
click at [512, 209] on span at bounding box center [500, 212] width 26 height 26
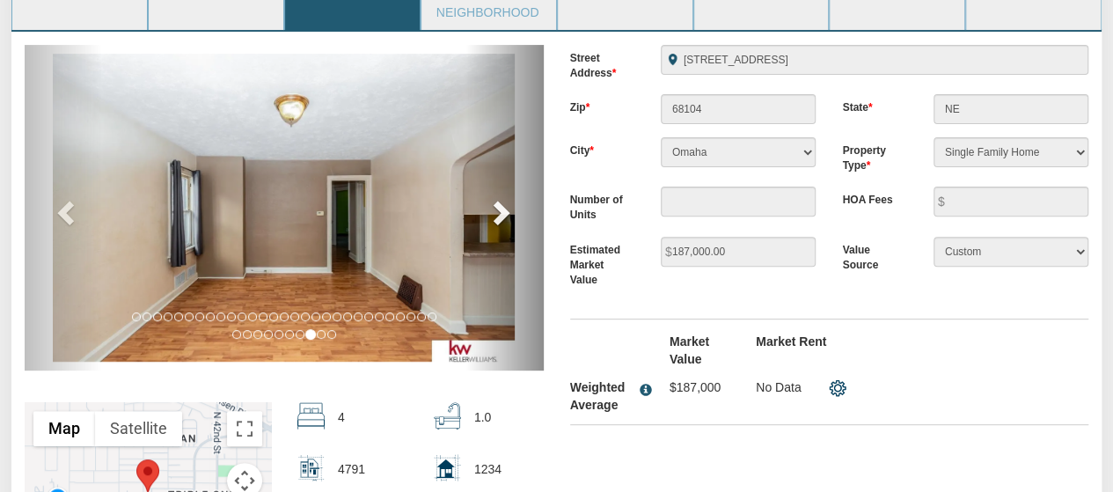
click at [512, 209] on span at bounding box center [500, 212] width 26 height 26
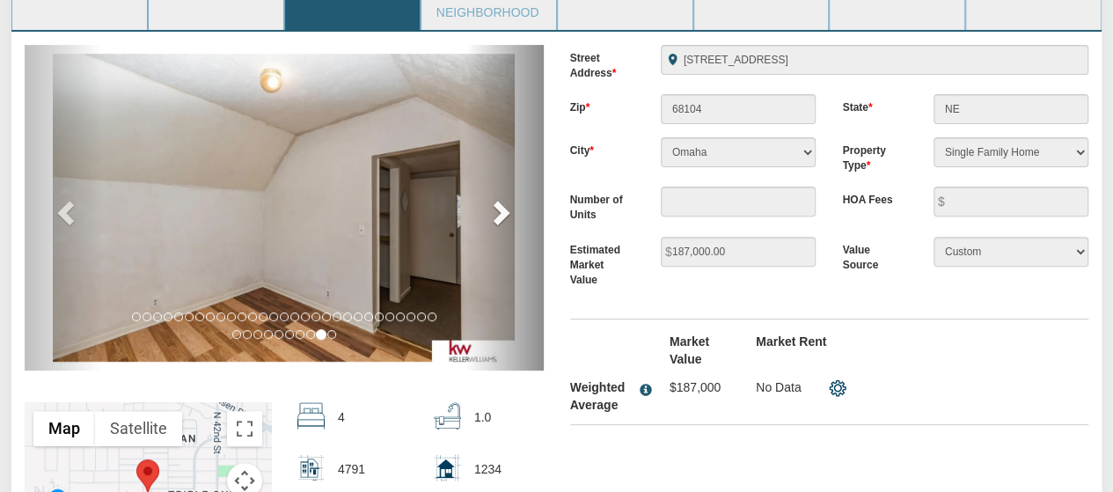
click at [512, 209] on span at bounding box center [500, 212] width 26 height 26
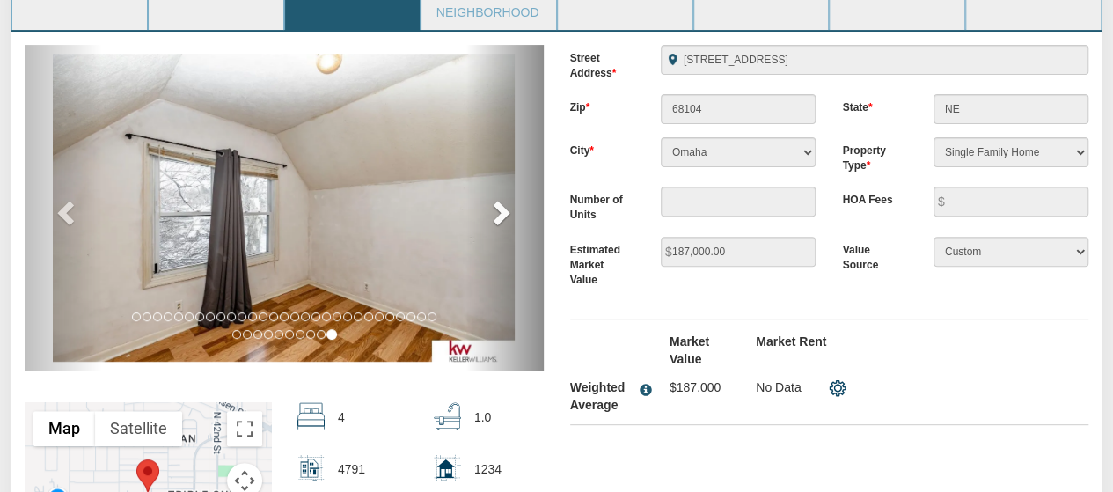
click at [512, 209] on span at bounding box center [500, 212] width 26 height 26
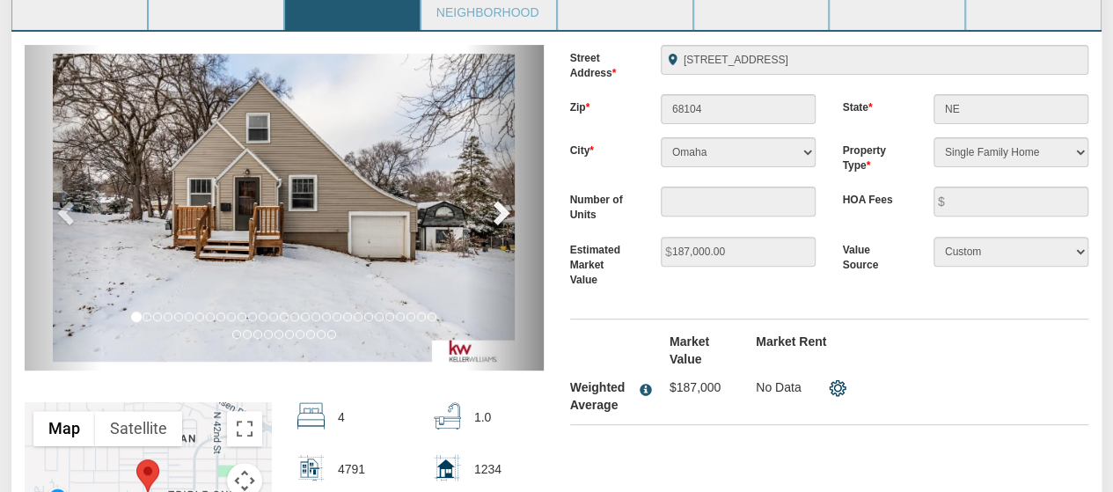
scroll to position [0, 0]
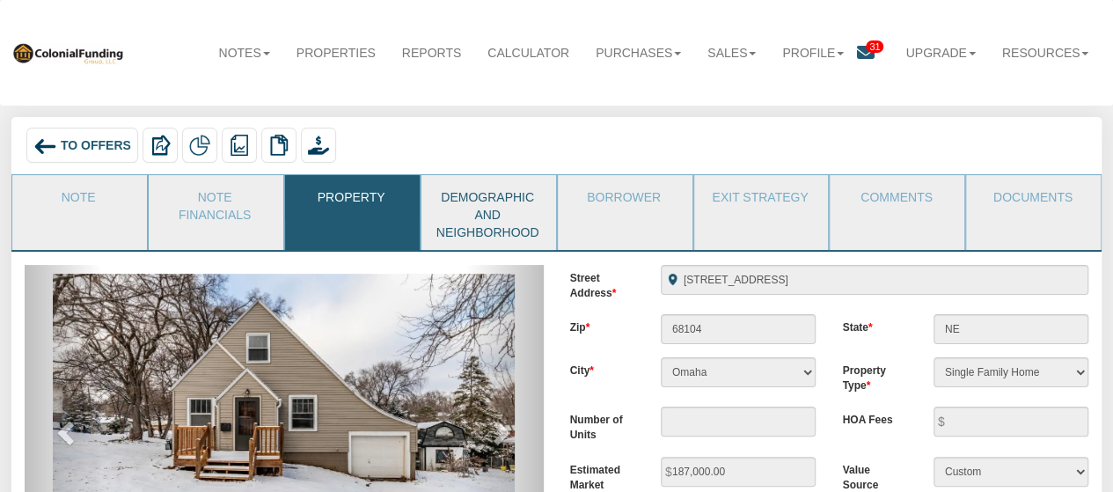
click at [489, 198] on link "Demographic and Neighborhood" at bounding box center [488, 212] width 133 height 75
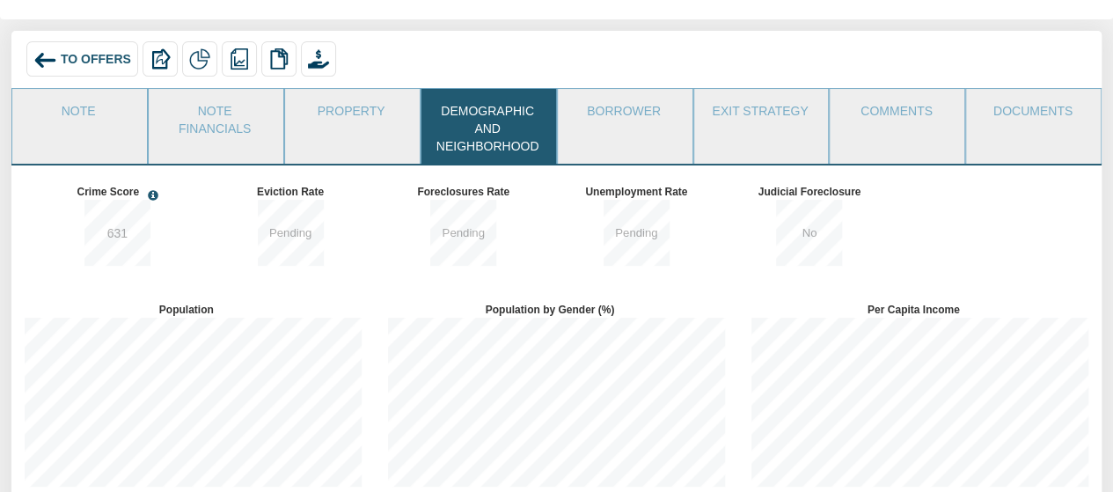
scroll to position [84, 0]
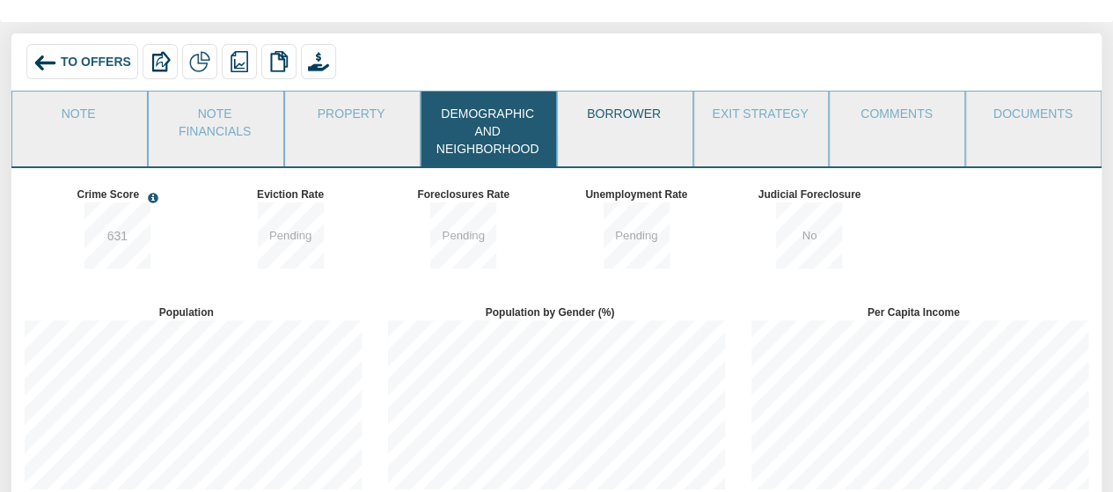
click at [657, 106] on link "Borrower" at bounding box center [624, 114] width 133 height 44
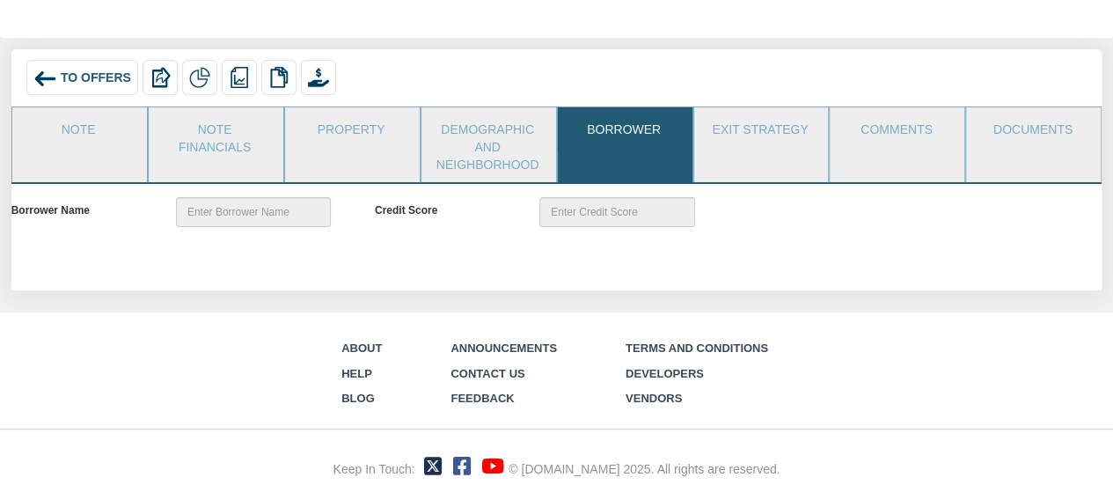
scroll to position [65, 0]
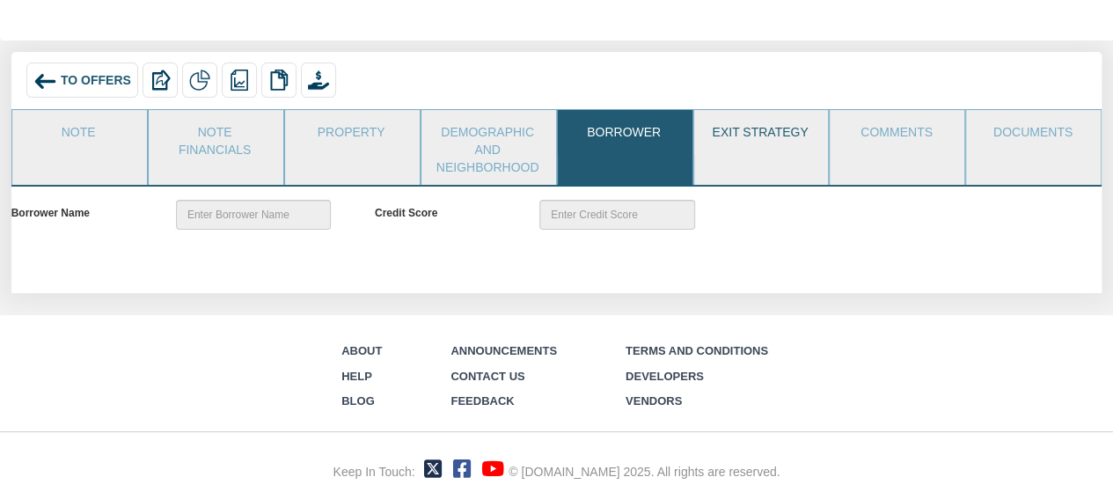
click at [762, 136] on link "Exit Strategy" at bounding box center [760, 132] width 133 height 44
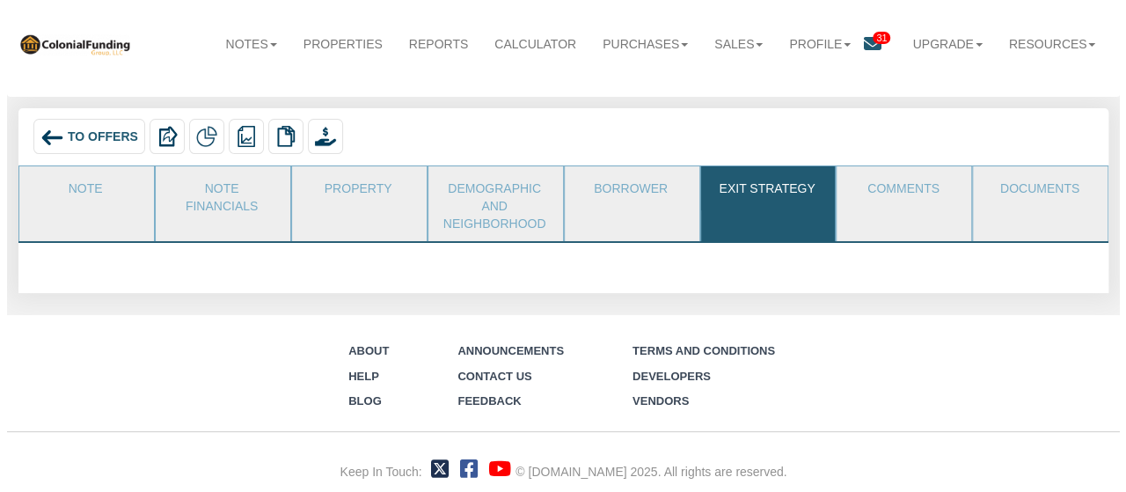
scroll to position [9, 0]
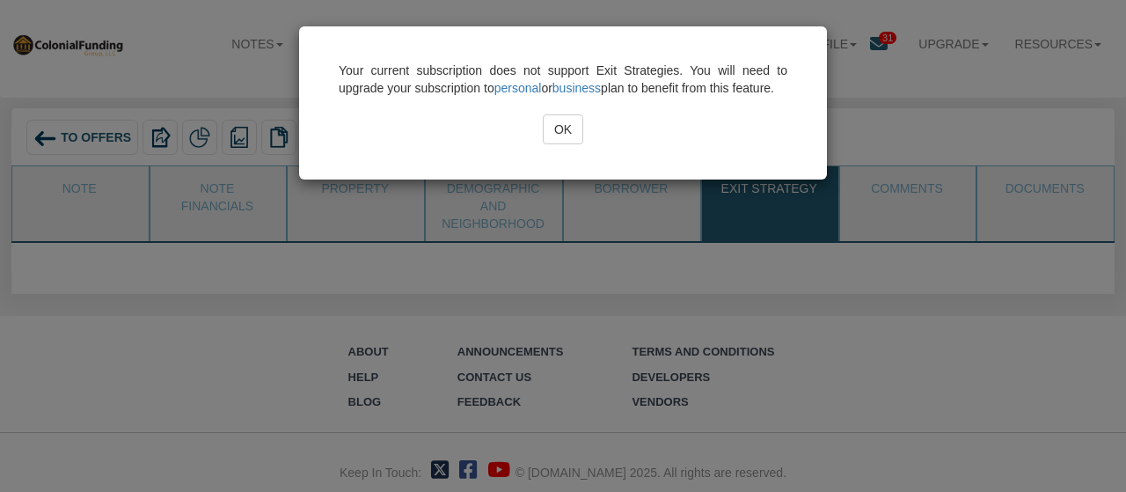
click at [571, 143] on input "OK" at bounding box center [563, 129] width 40 height 30
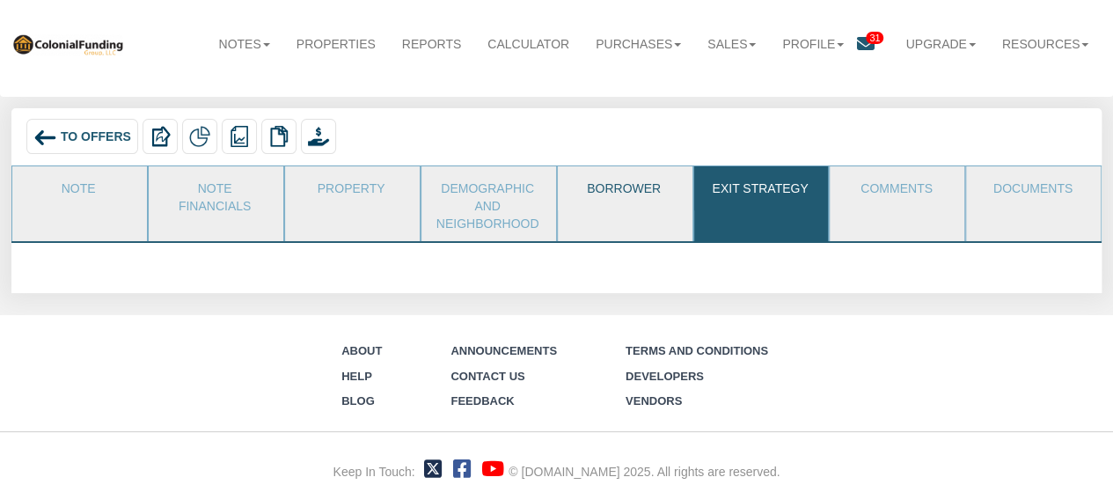
click at [664, 194] on link "Borrower" at bounding box center [624, 188] width 133 height 44
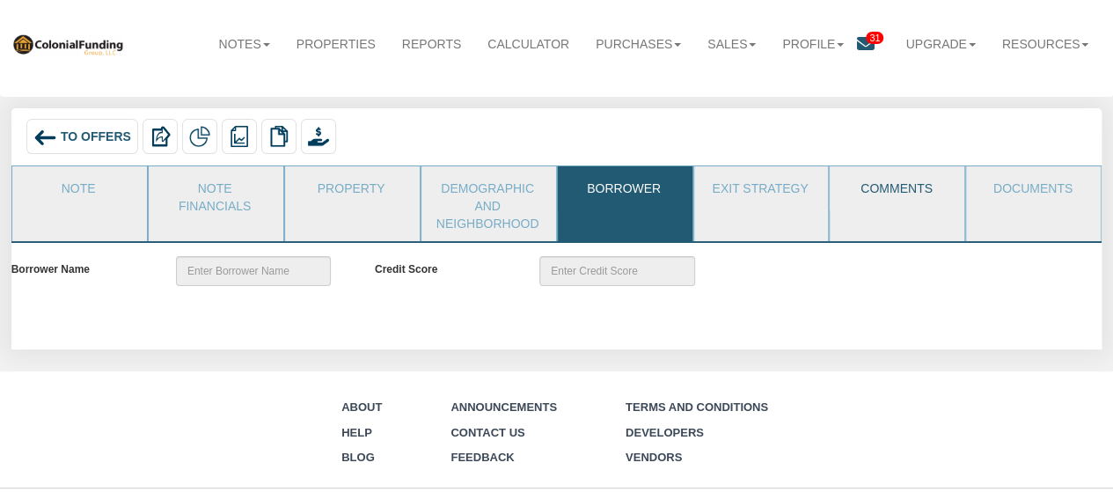
click at [922, 191] on link "Comments" at bounding box center [896, 188] width 133 height 44
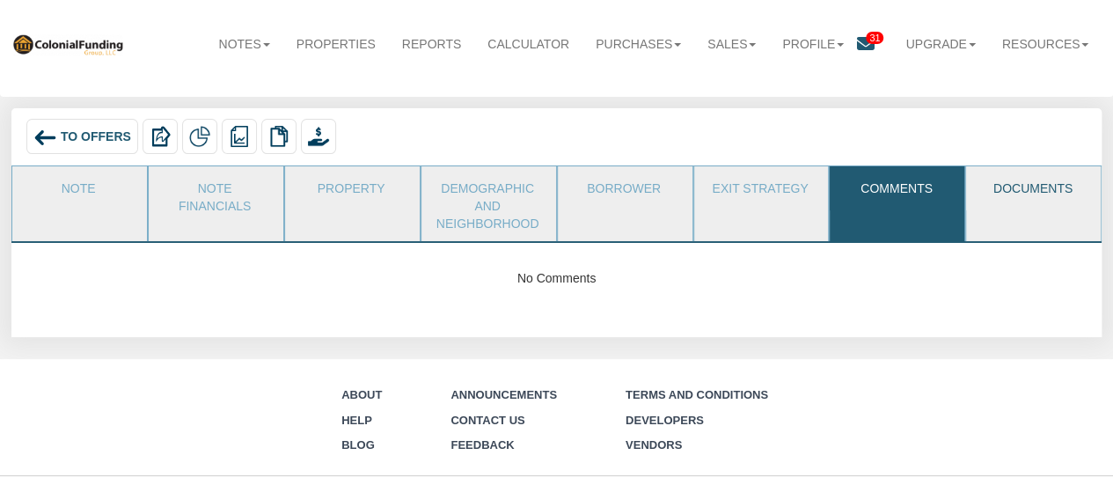
click at [1052, 194] on link "Documents" at bounding box center [1032, 188] width 133 height 44
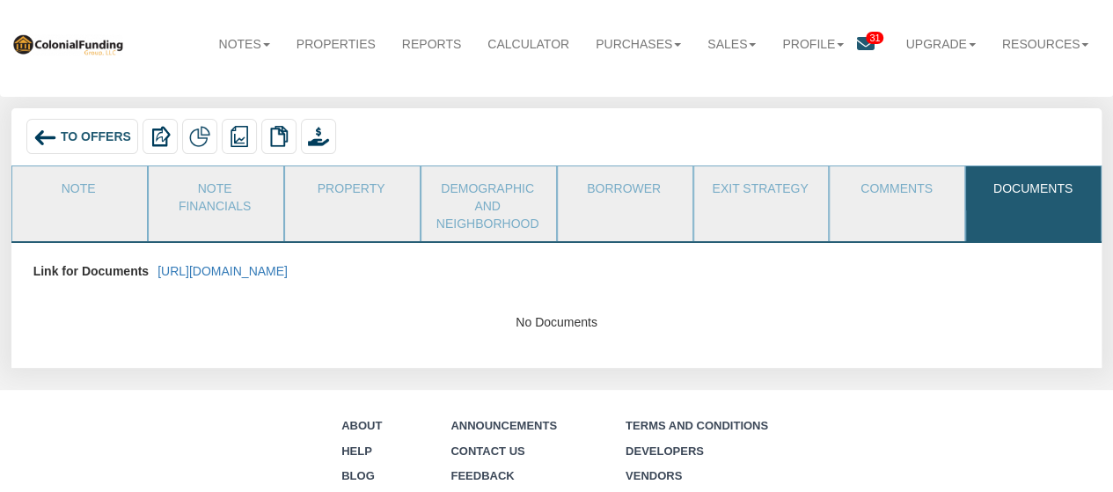
click at [91, 128] on div "To Offers" at bounding box center [82, 136] width 112 height 35
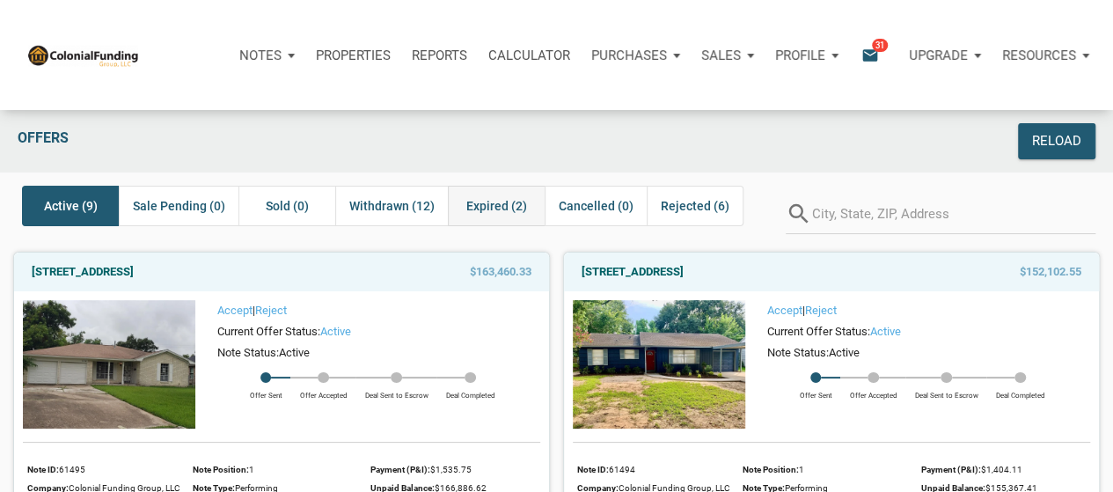
click at [493, 212] on span "Expired (2)" at bounding box center [496, 205] width 61 height 21
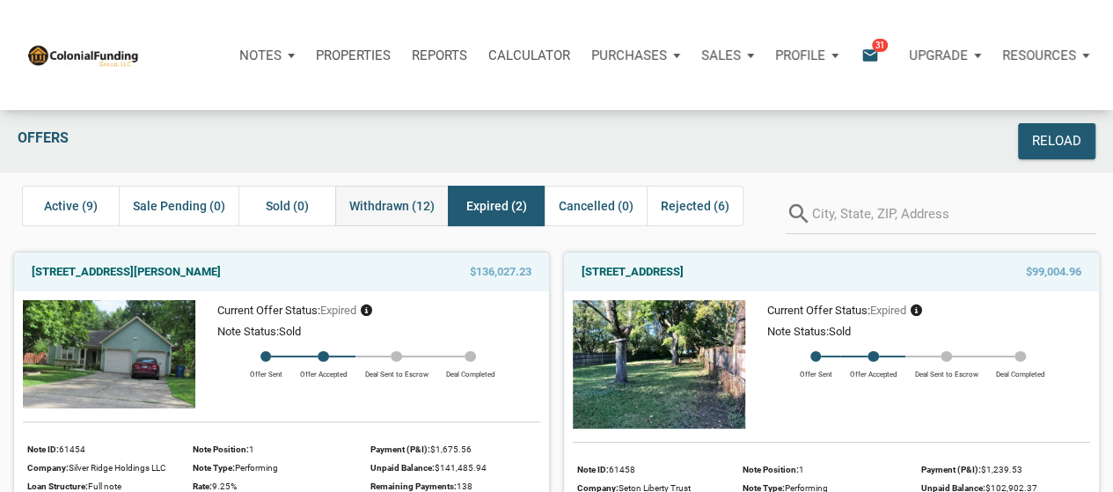
click at [359, 212] on span "Withdrawn (12)" at bounding box center [391, 205] width 85 height 21
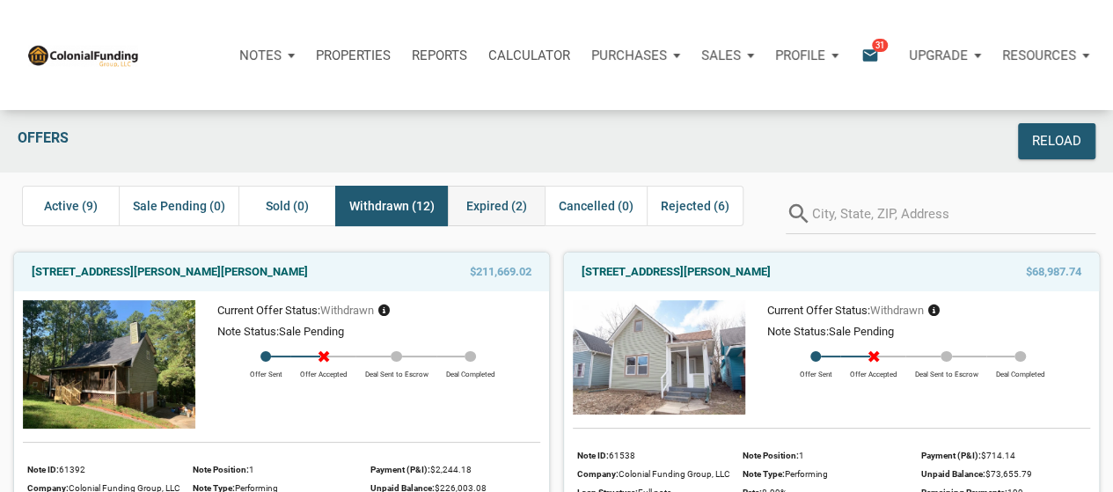
click at [503, 202] on span "Expired (2)" at bounding box center [496, 205] width 61 height 21
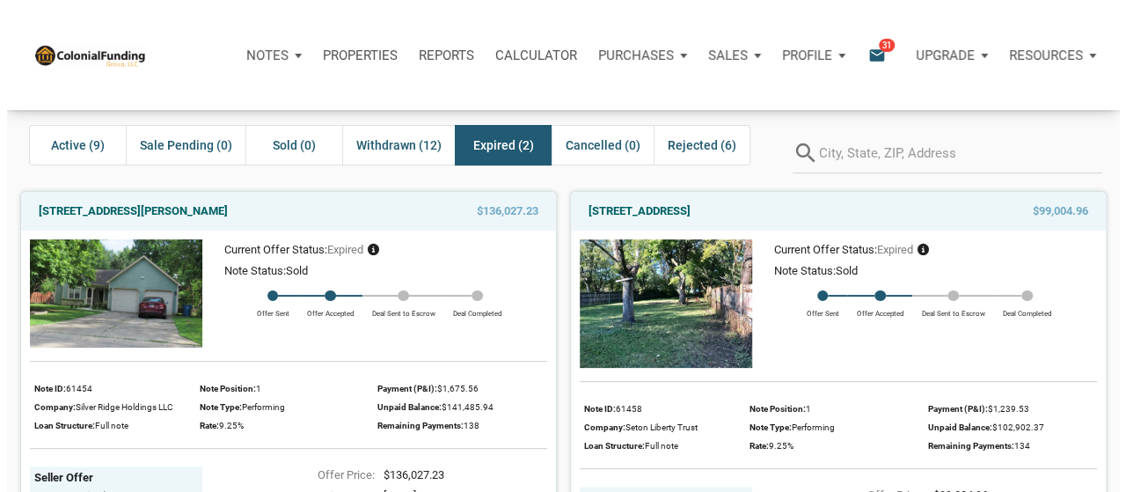
scroll to position [33, 0]
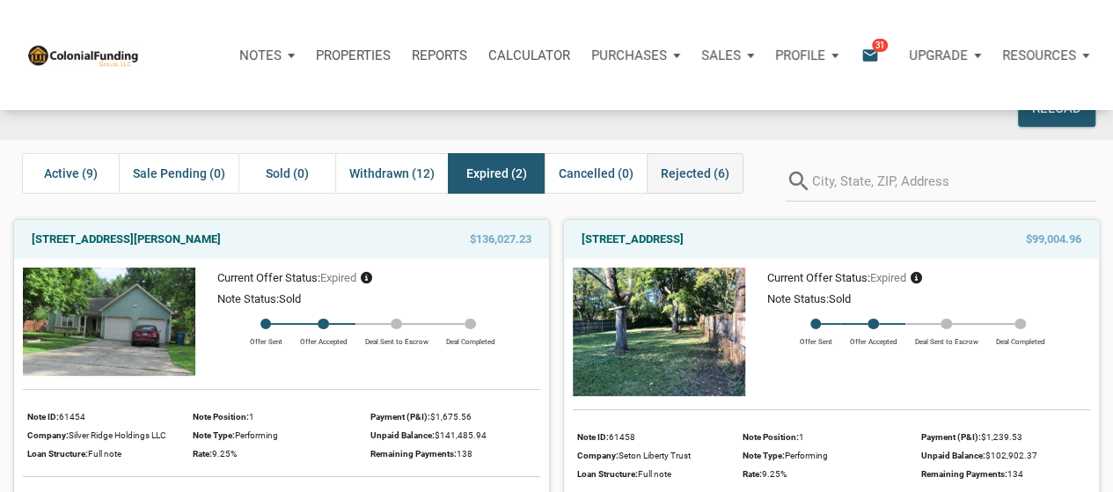
click at [693, 163] on span "Rejected (6)" at bounding box center [695, 173] width 69 height 21
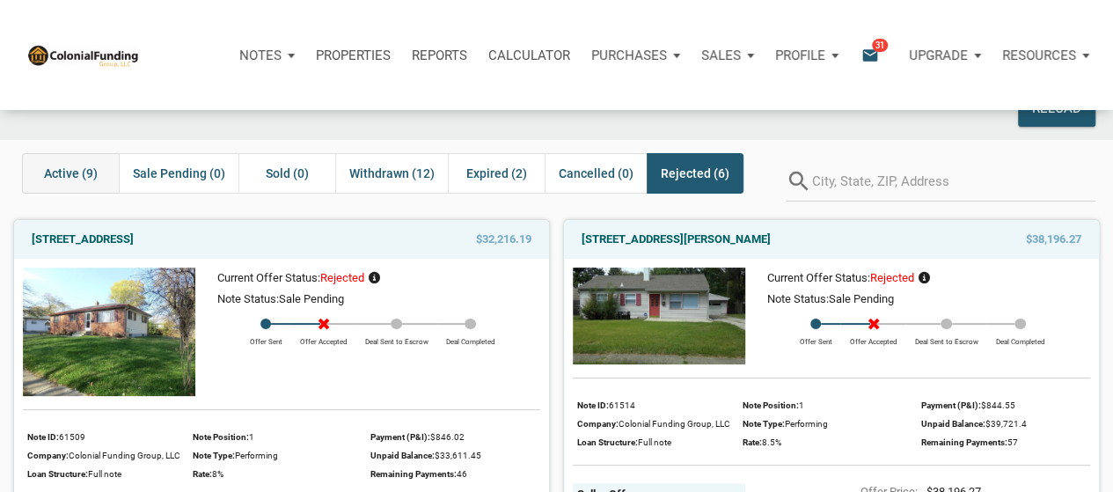
click at [29, 173] on div "Active (9)" at bounding box center [70, 173] width 97 height 40
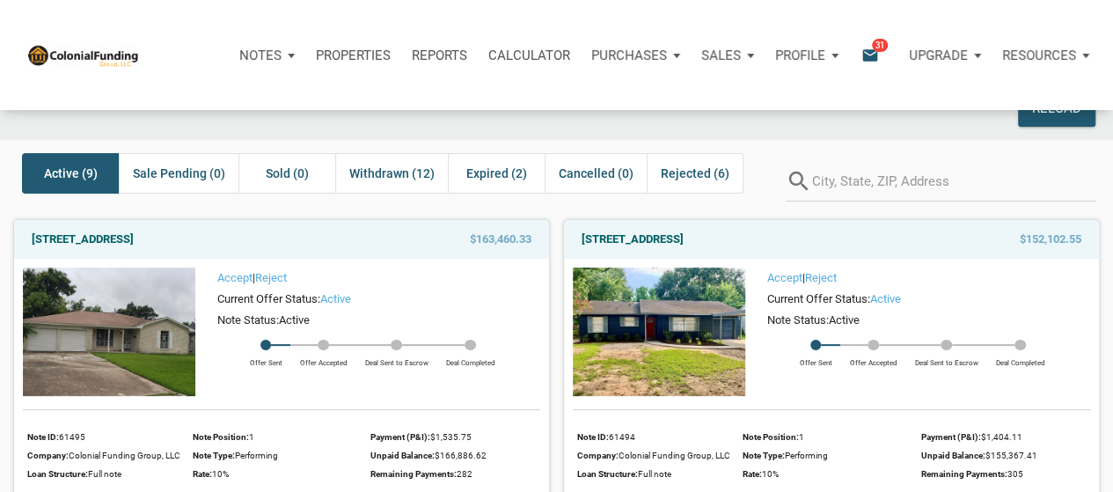
click at [872, 48] on span "31" at bounding box center [880, 45] width 16 height 14
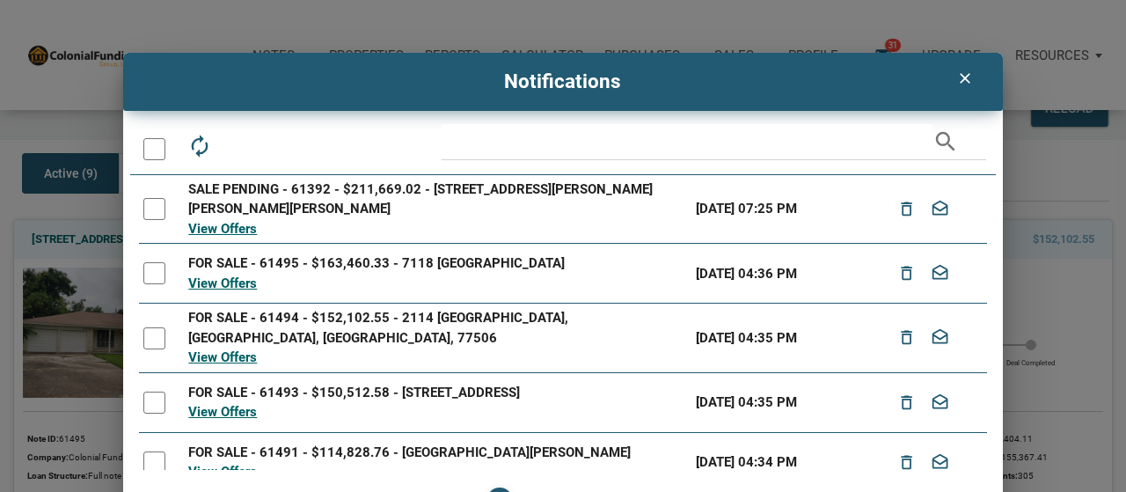
click at [153, 143] on div at bounding box center [154, 149] width 22 height 22
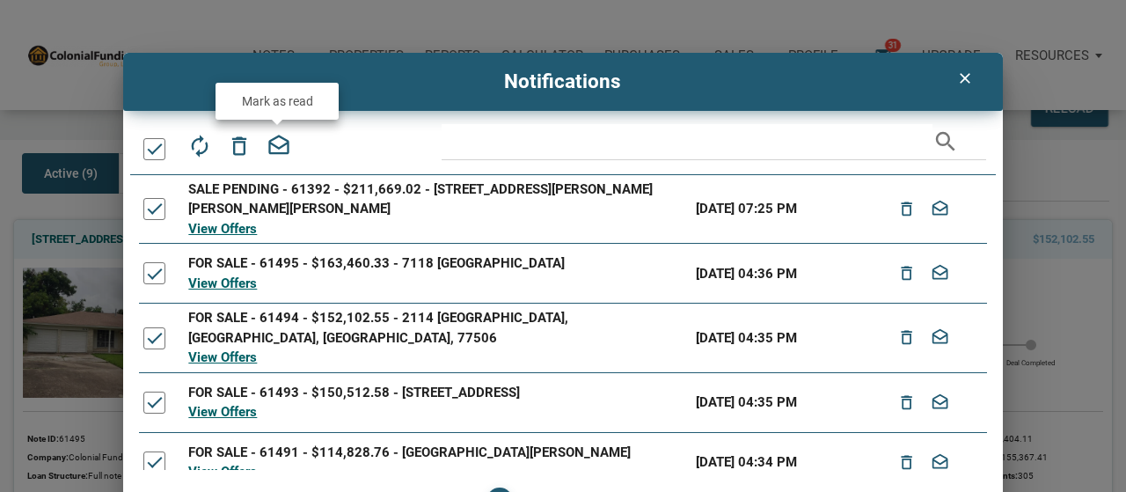
click at [278, 149] on icon "drafts" at bounding box center [279, 146] width 25 height 25
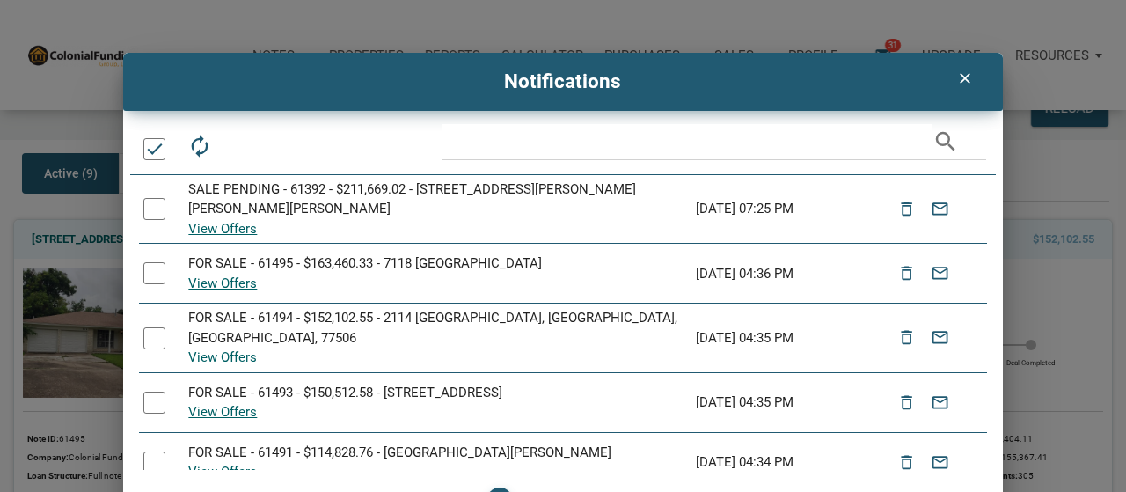
click at [148, 148] on div at bounding box center [154, 149] width 22 height 22
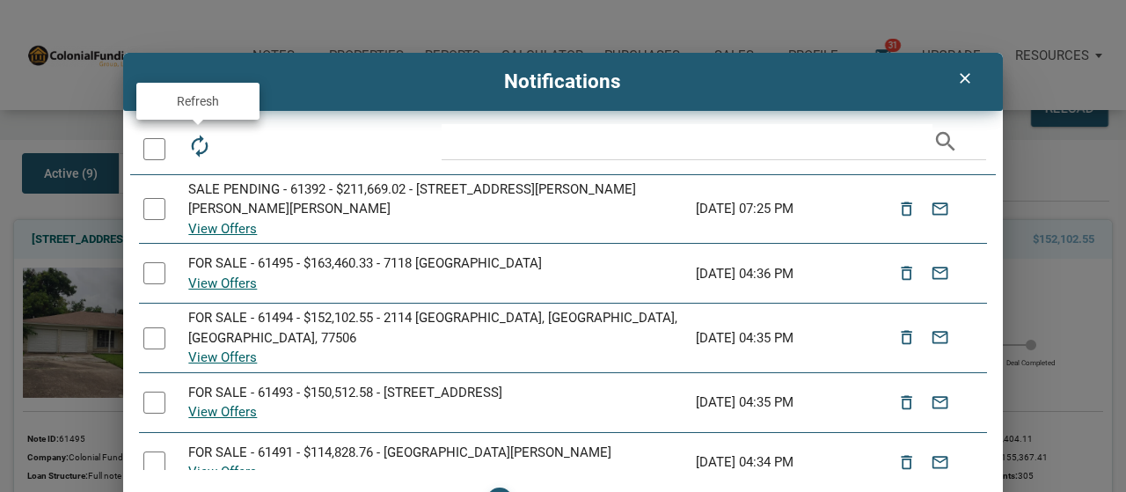
click at [202, 147] on icon "autorenew" at bounding box center [199, 146] width 25 height 25
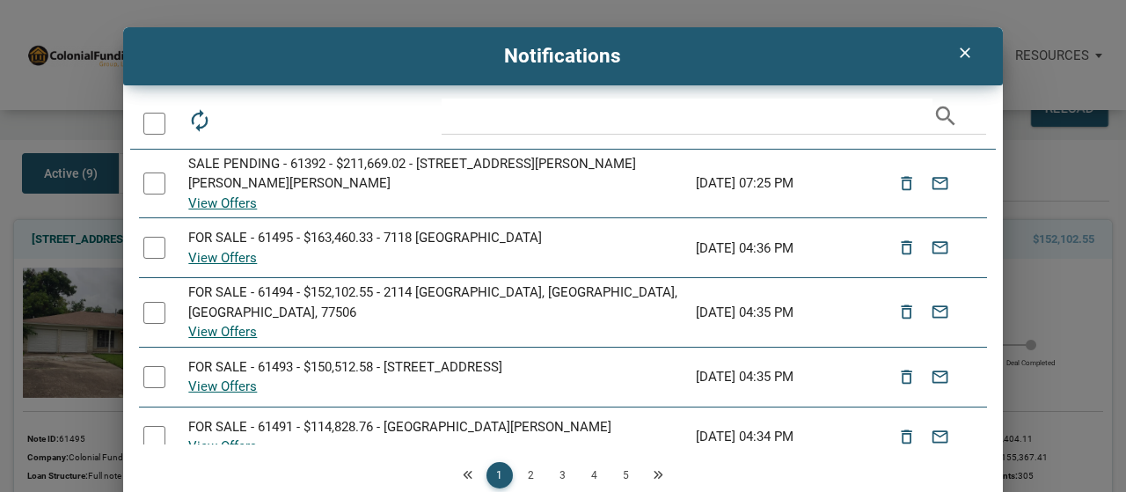
scroll to position [57, 0]
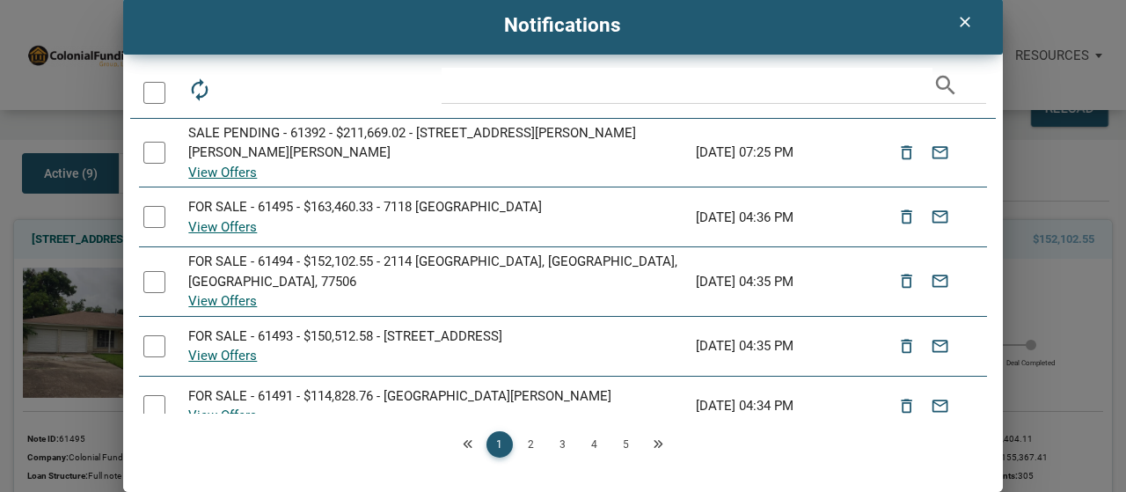
click at [535, 439] on link "2" at bounding box center [531, 444] width 26 height 26
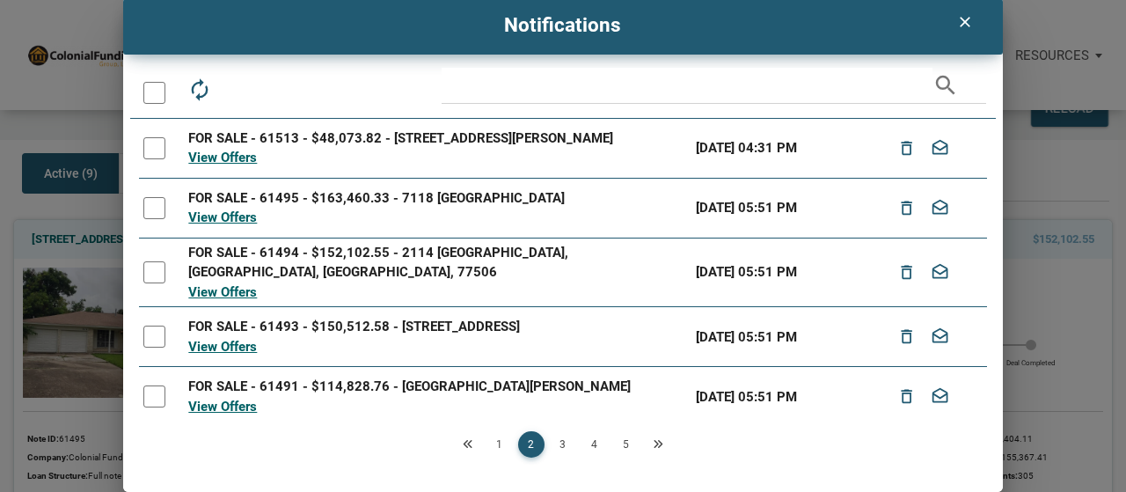
click at [148, 89] on div at bounding box center [154, 93] width 22 height 22
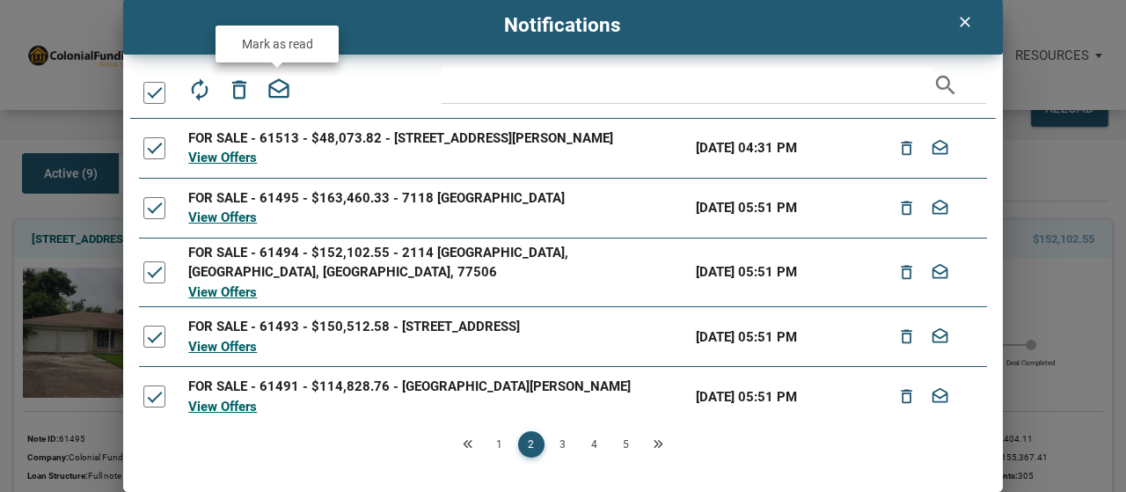
click at [275, 96] on icon "drafts" at bounding box center [279, 89] width 25 height 25
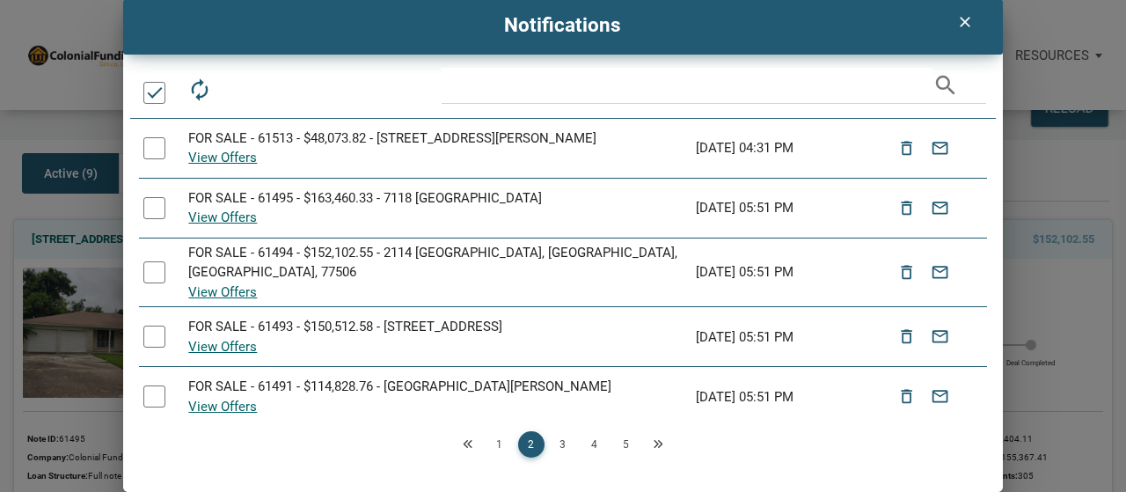
click at [559, 441] on link "3" at bounding box center [563, 444] width 26 height 26
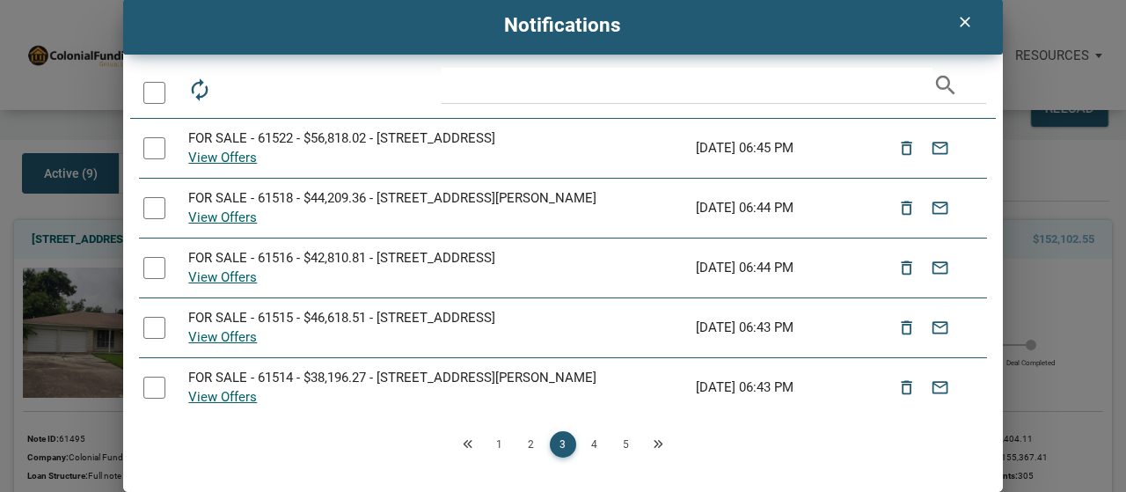
click at [964, 21] on icon "clear" at bounding box center [965, 22] width 21 height 18
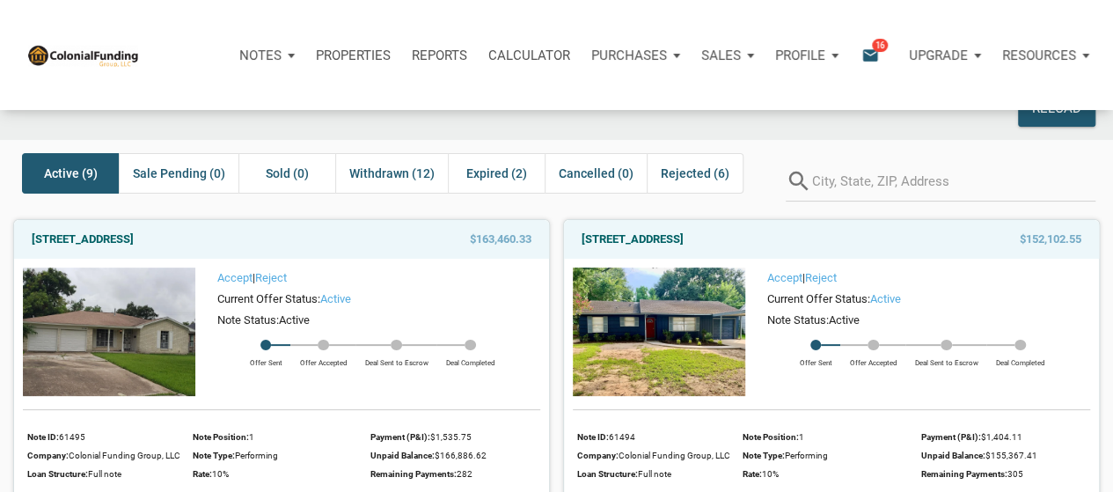
click at [864, 48] on icon "email" at bounding box center [870, 55] width 21 height 20
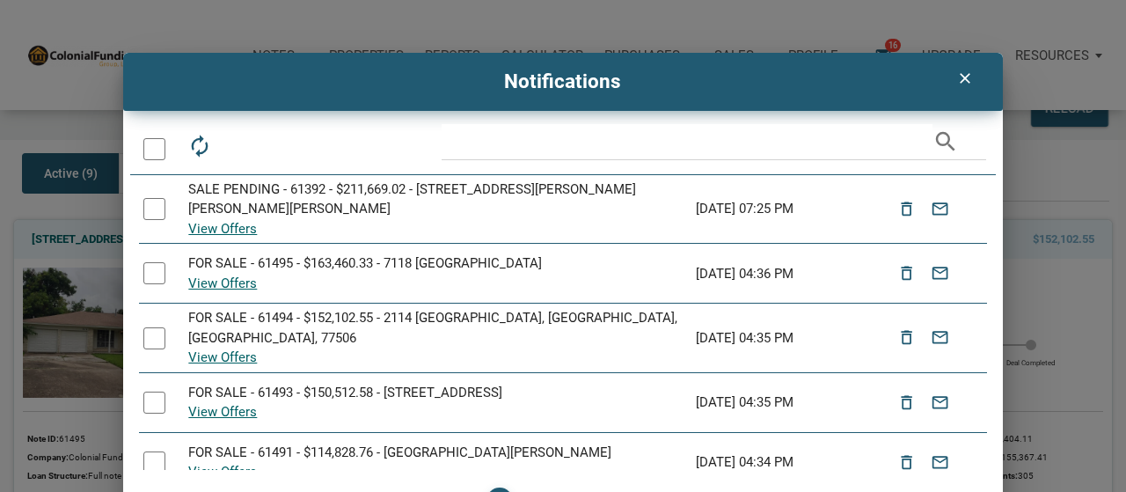
click at [162, 146] on div at bounding box center [154, 149] width 22 height 22
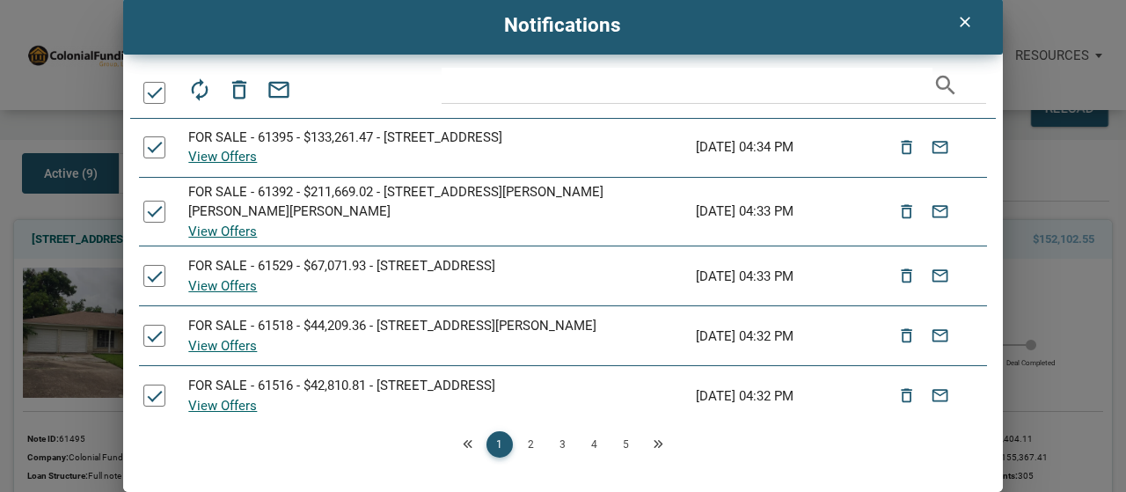
click at [535, 448] on link "2" at bounding box center [531, 444] width 26 height 26
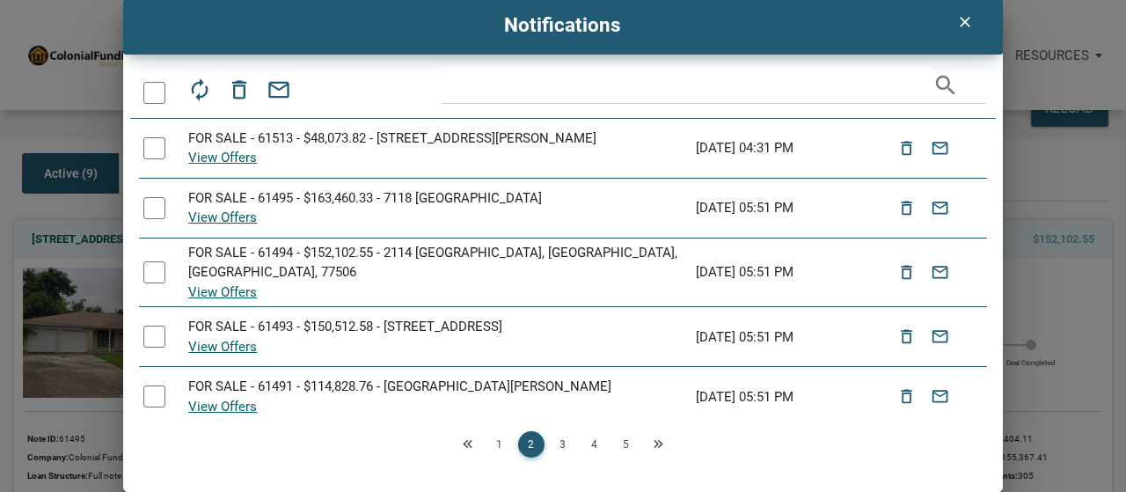
click at [560, 448] on link "3" at bounding box center [563, 444] width 26 height 26
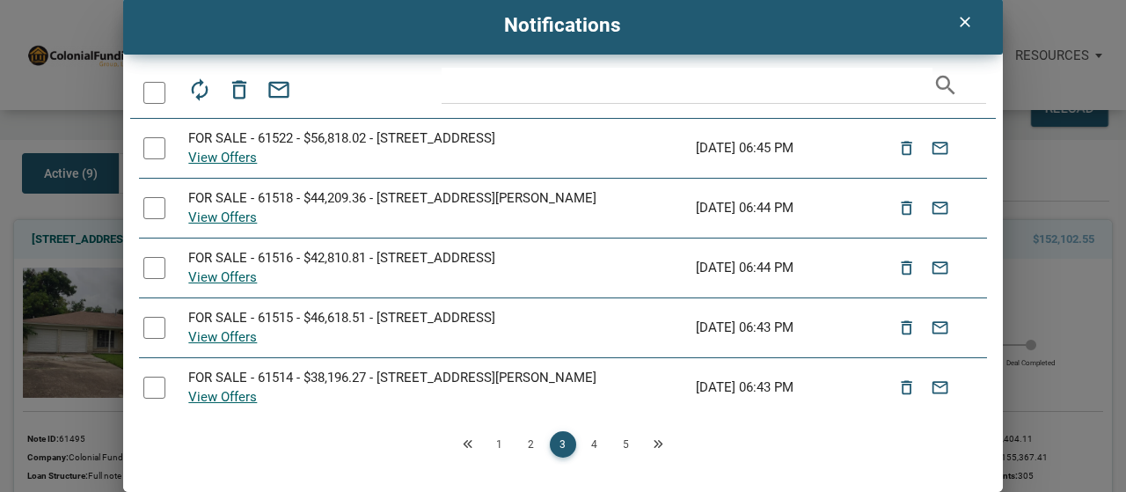
click at [587, 446] on link "4" at bounding box center [595, 444] width 26 height 26
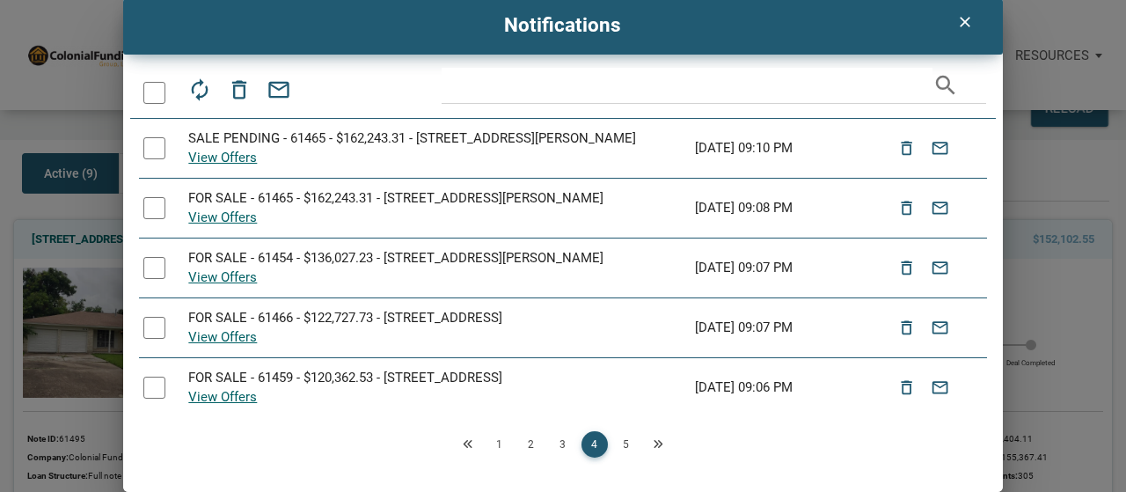
click at [625, 444] on link "5" at bounding box center [626, 444] width 26 height 26
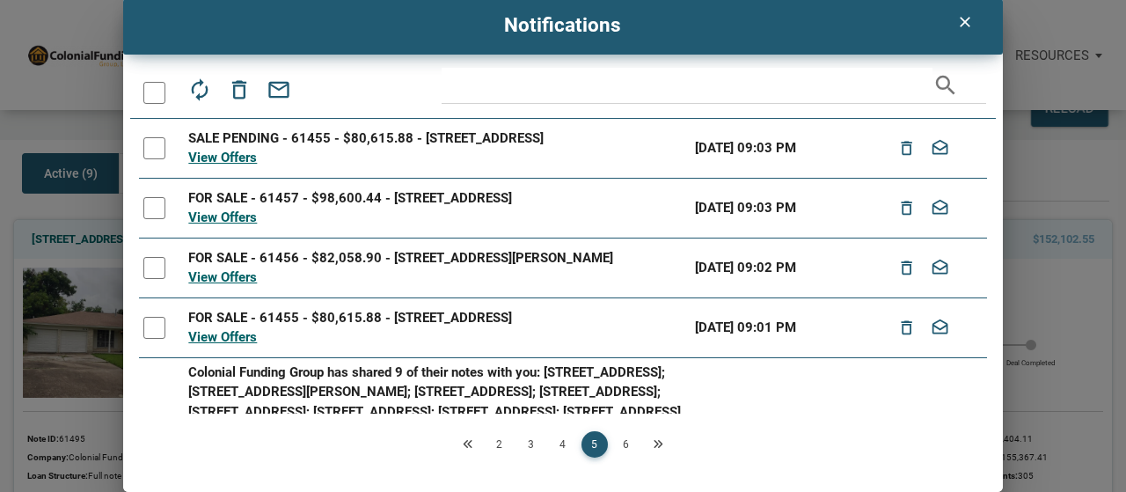
click at [158, 85] on div at bounding box center [154, 93] width 22 height 22
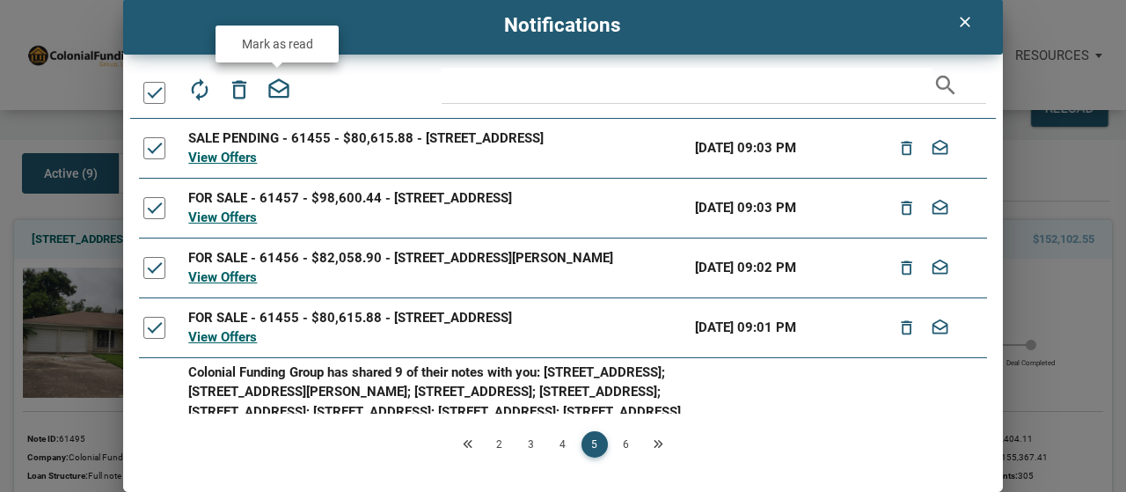
click at [269, 92] on icon "drafts" at bounding box center [279, 89] width 25 height 25
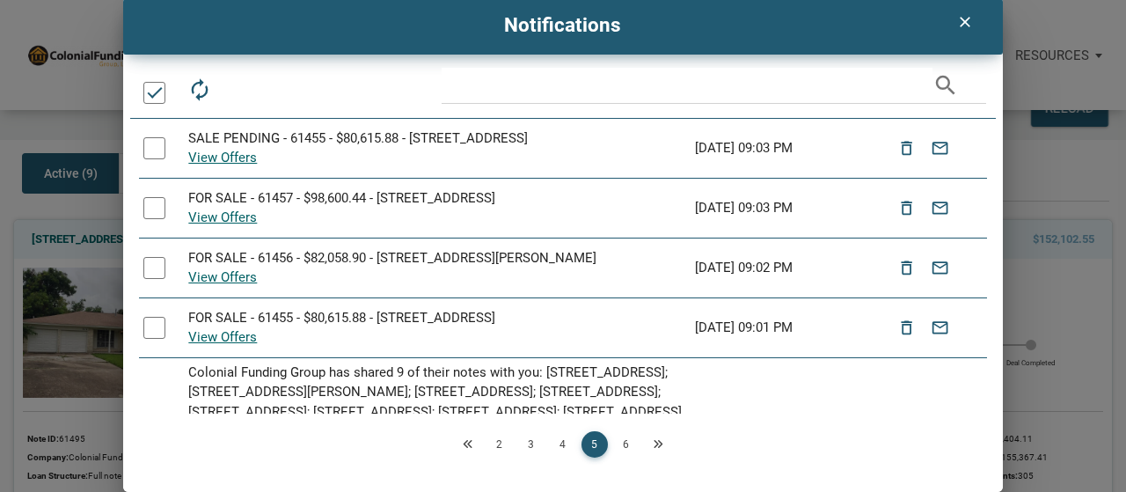
click at [627, 441] on link "6" at bounding box center [626, 444] width 26 height 26
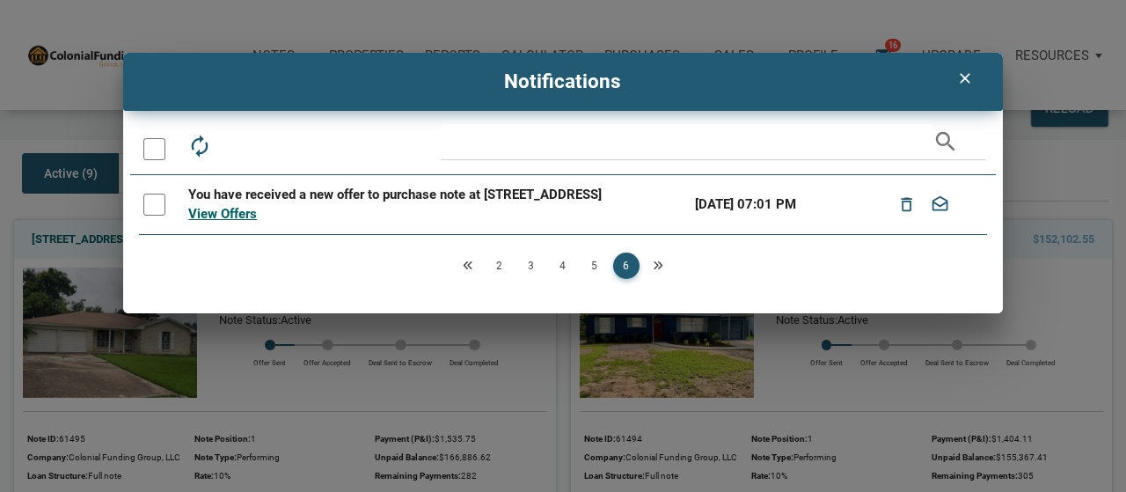
click at [150, 158] on div at bounding box center [154, 149] width 22 height 22
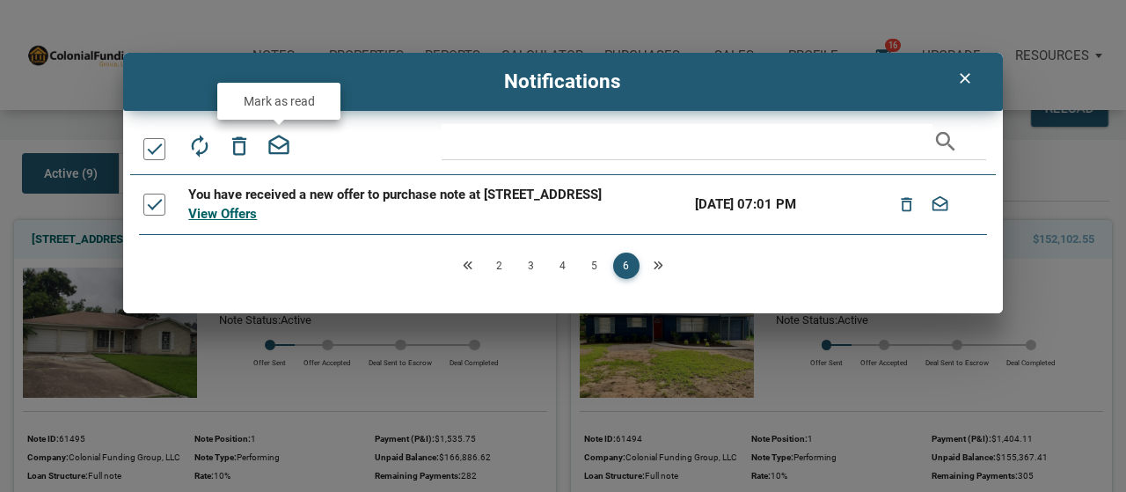
click at [282, 150] on icon "drafts" at bounding box center [279, 146] width 25 height 25
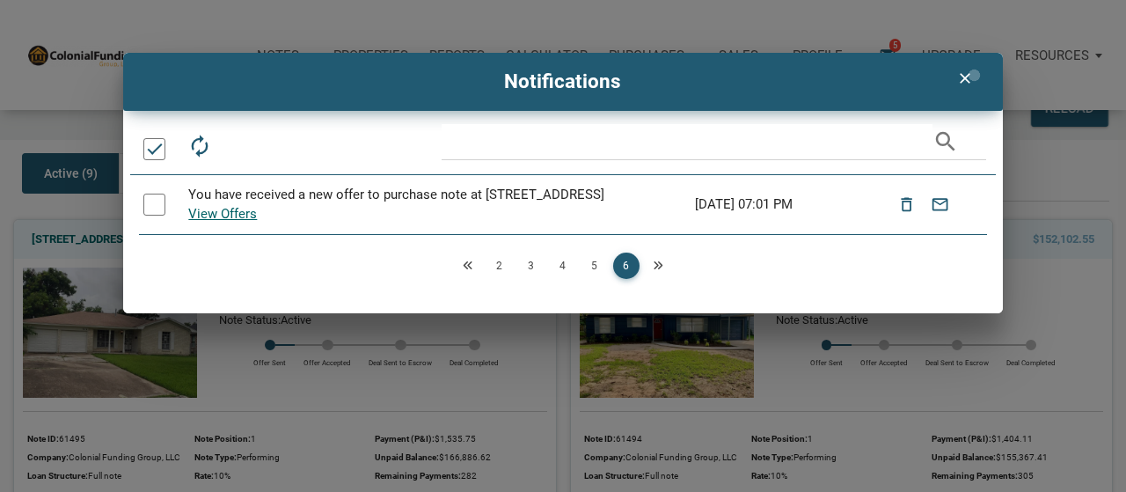
click at [975, 75] on icon "clear" at bounding box center [965, 79] width 21 height 18
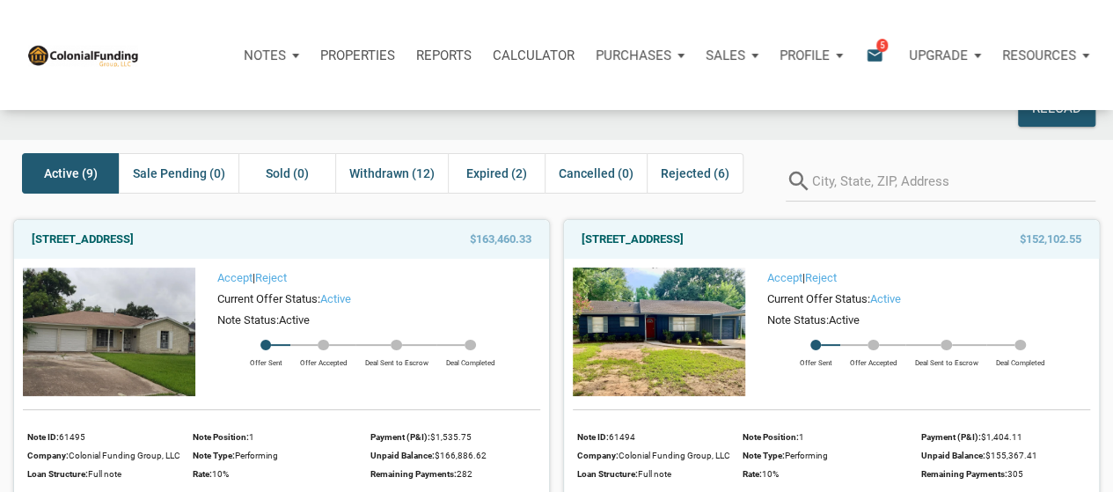
click at [879, 53] on icon "email" at bounding box center [874, 55] width 21 height 20
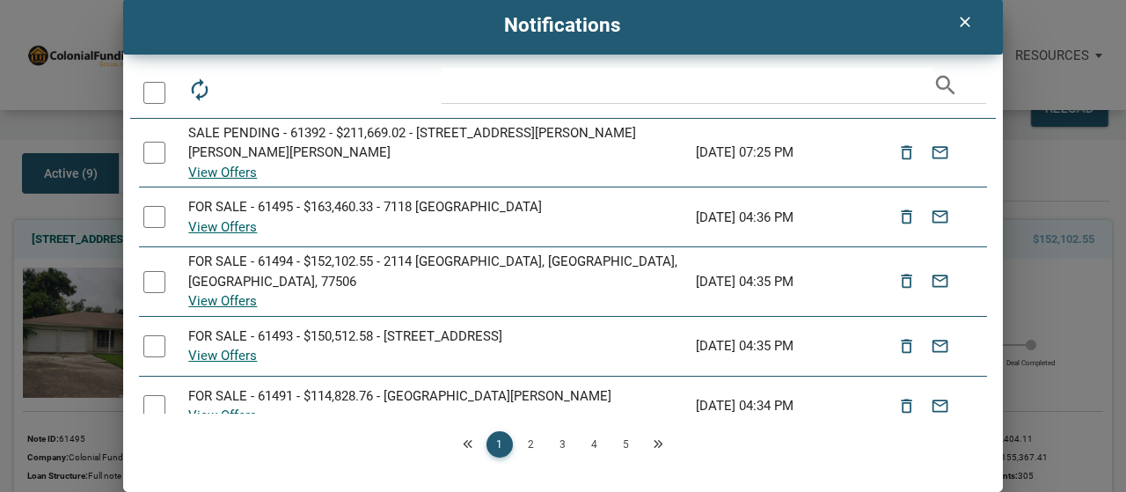
scroll to position [57, 0]
click at [657, 442] on icon "Next" at bounding box center [658, 444] width 11 height 11
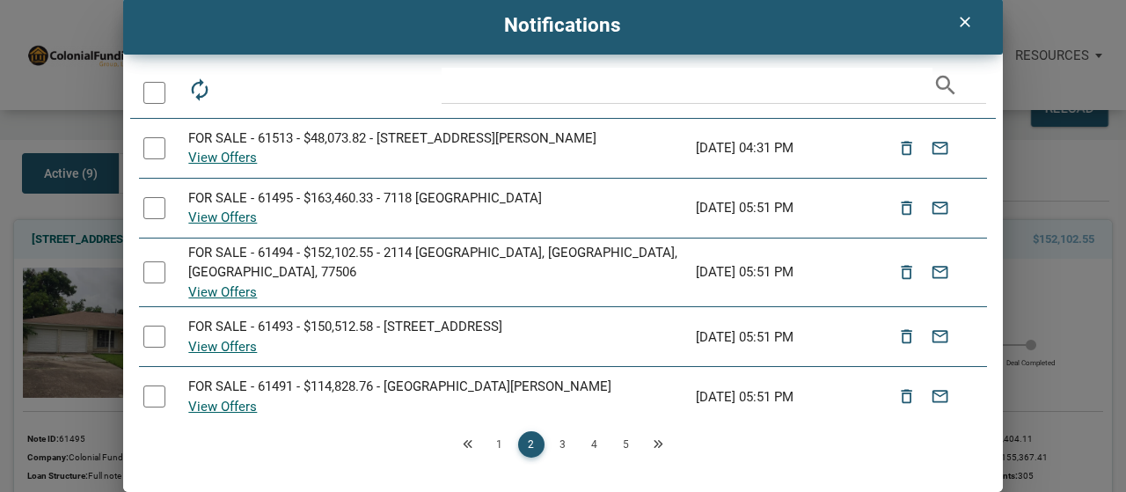
click at [657, 442] on icon "Next" at bounding box center [658, 444] width 11 height 11
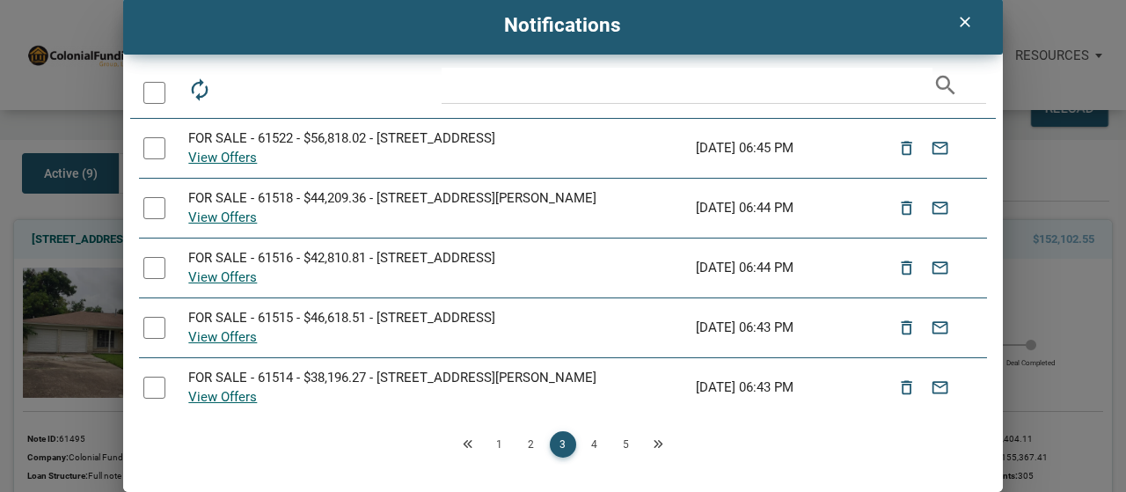
click at [657, 442] on div "Loading" at bounding box center [563, 246] width 1126 height 492
click at [657, 442] on icon "Next" at bounding box center [658, 444] width 11 height 11
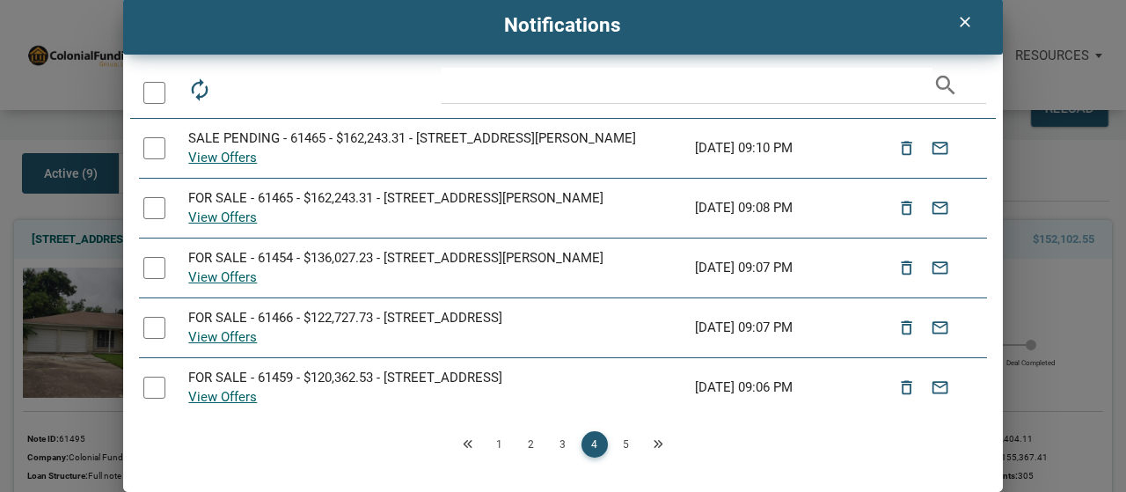
click at [657, 442] on icon "Next" at bounding box center [658, 444] width 11 height 11
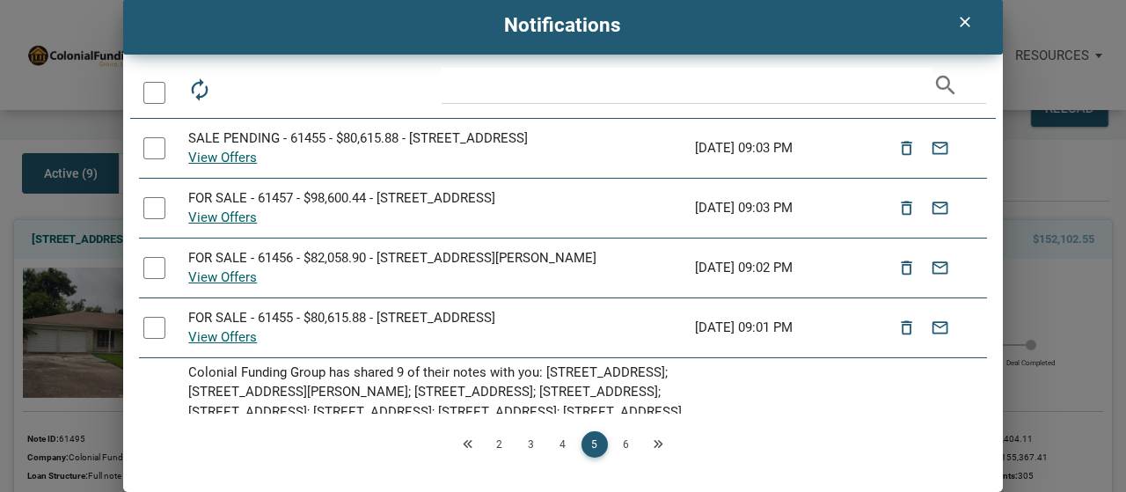
click at [657, 442] on icon "Next" at bounding box center [658, 444] width 11 height 11
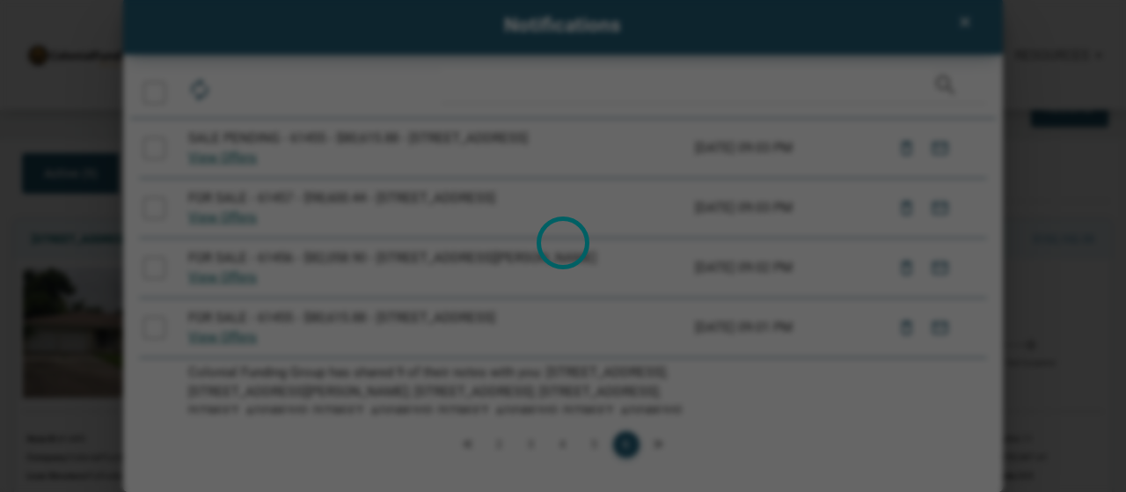
scroll to position [0, 0]
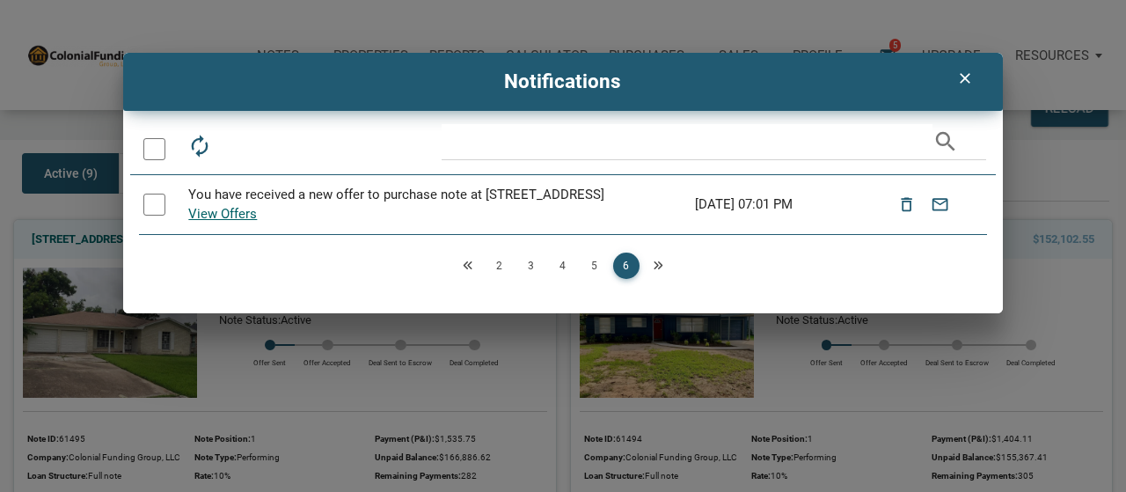
click at [656, 271] on icon "Next" at bounding box center [658, 265] width 11 height 11
click at [468, 271] on icon "Previous" at bounding box center [468, 265] width 11 height 11
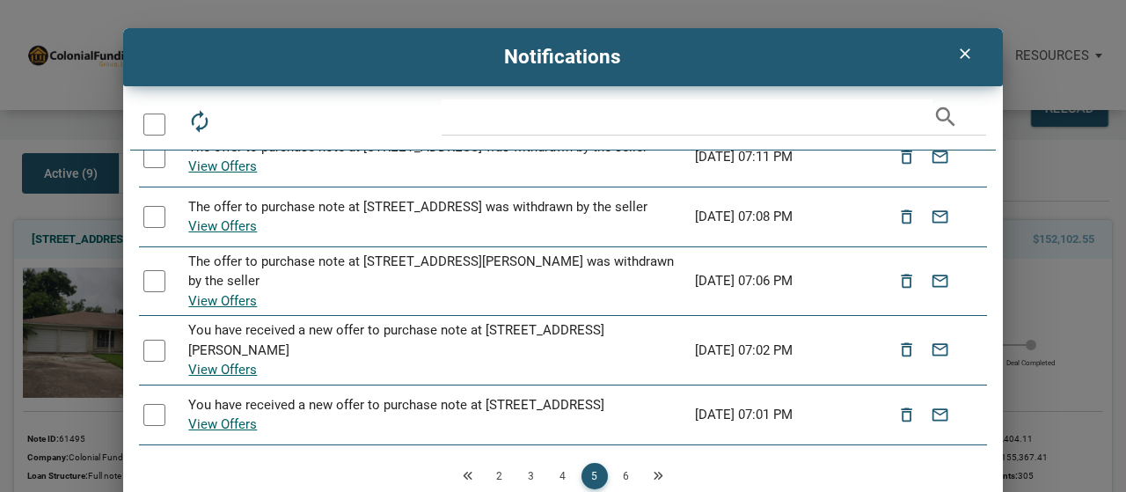
scroll to position [57, 0]
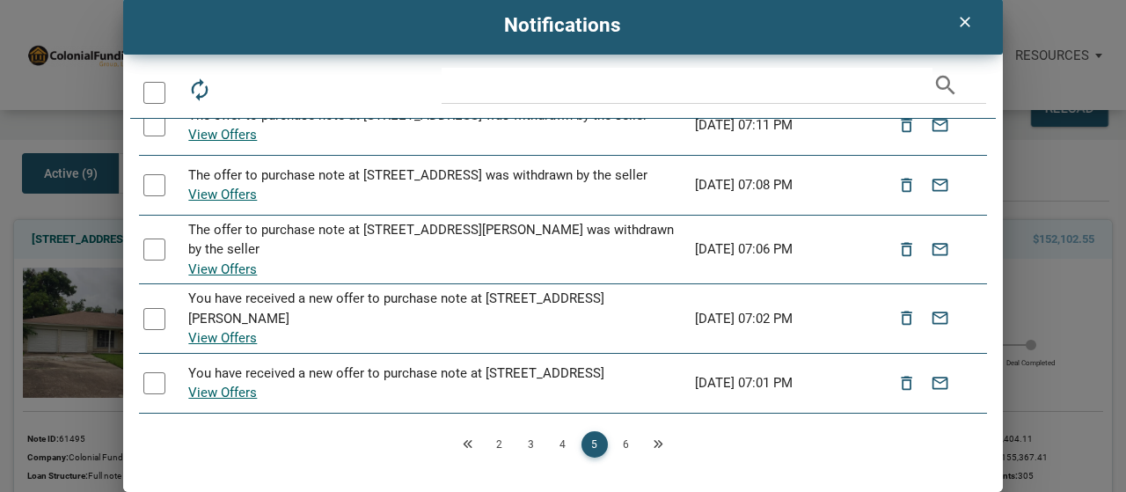
click at [472, 437] on link "Previous" at bounding box center [468, 444] width 26 height 26
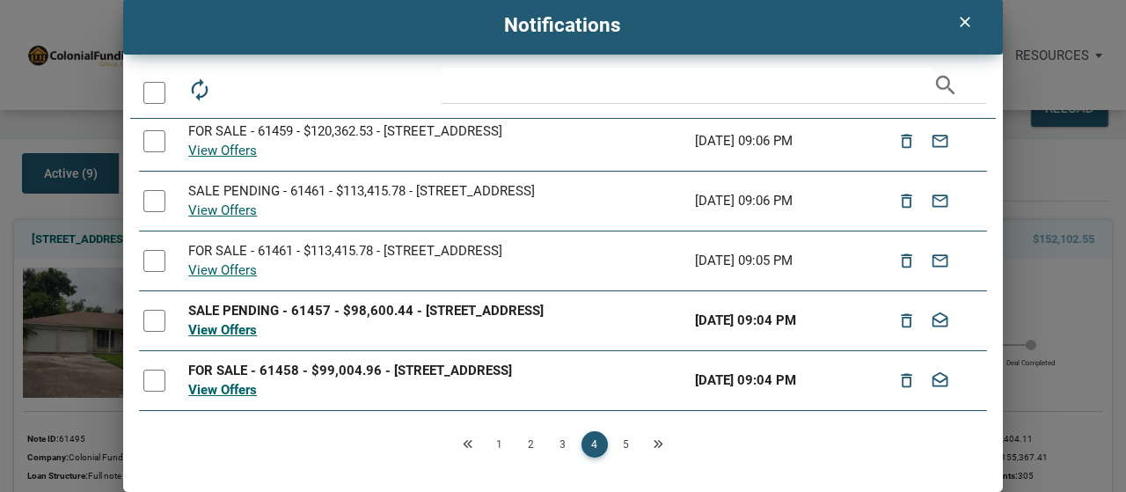
scroll to position [327, 0]
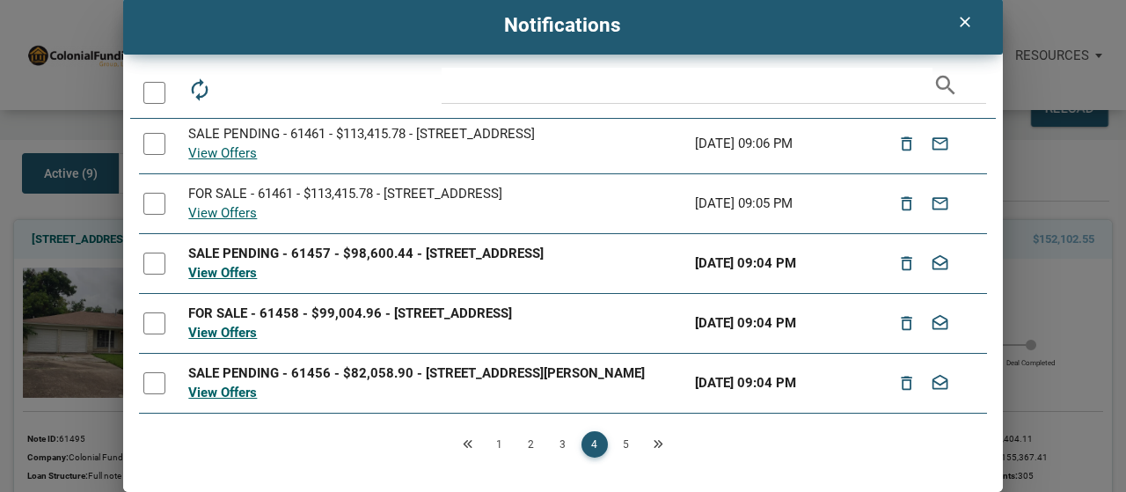
drag, startPoint x: 170, startPoint y: 87, endPoint x: 146, endPoint y: 87, distance: 23.8
click at [167, 86] on div at bounding box center [159, 93] width 40 height 50
click at [144, 87] on div at bounding box center [154, 93] width 22 height 22
click at [262, 90] on div "drafts" at bounding box center [279, 88] width 40 height 40
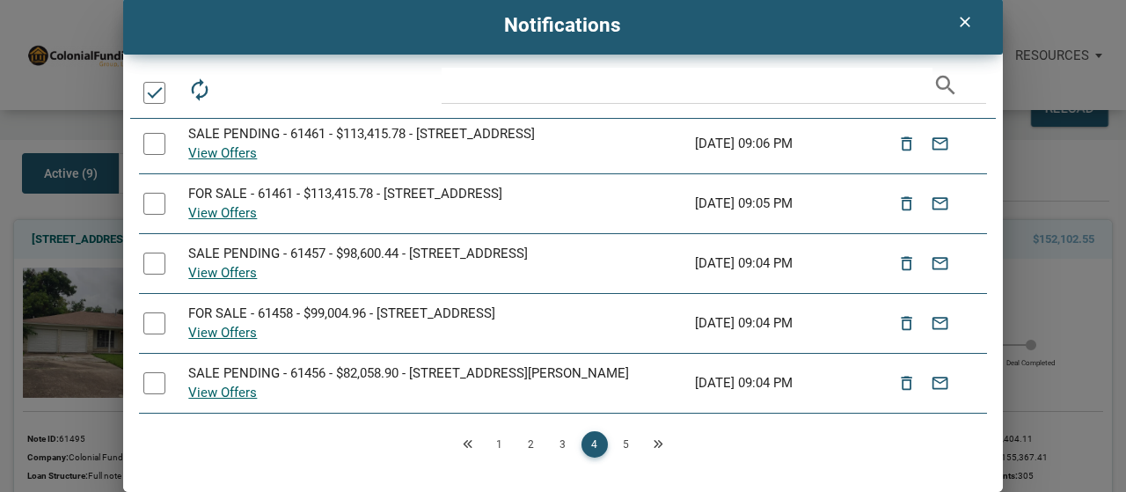
click at [556, 442] on link "3" at bounding box center [563, 444] width 26 height 26
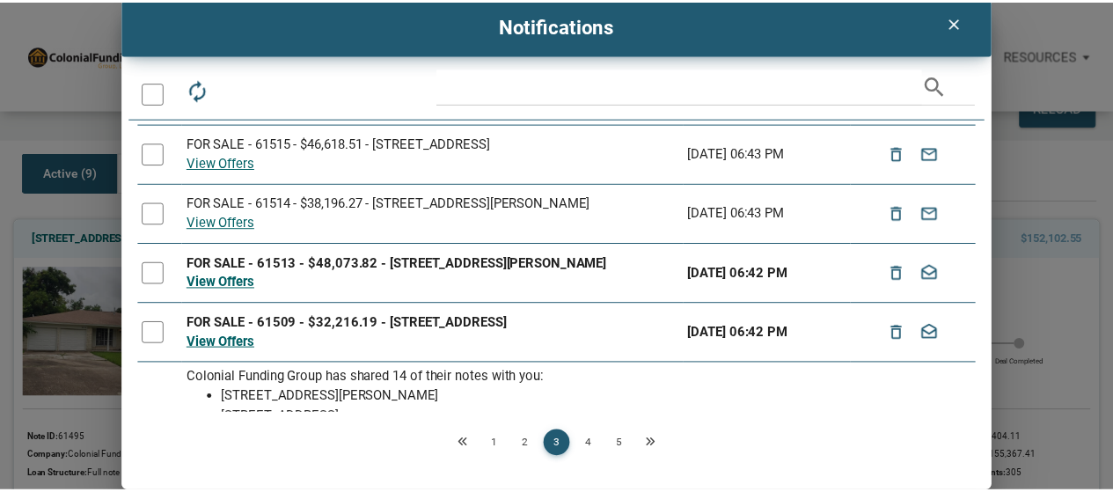
scroll to position [147, 0]
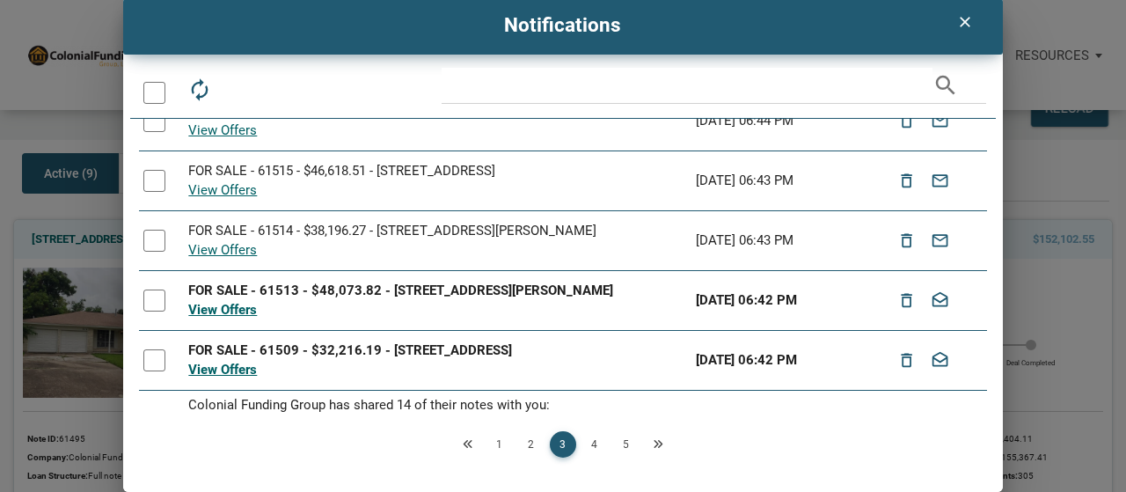
click at [159, 94] on div at bounding box center [154, 93] width 22 height 22
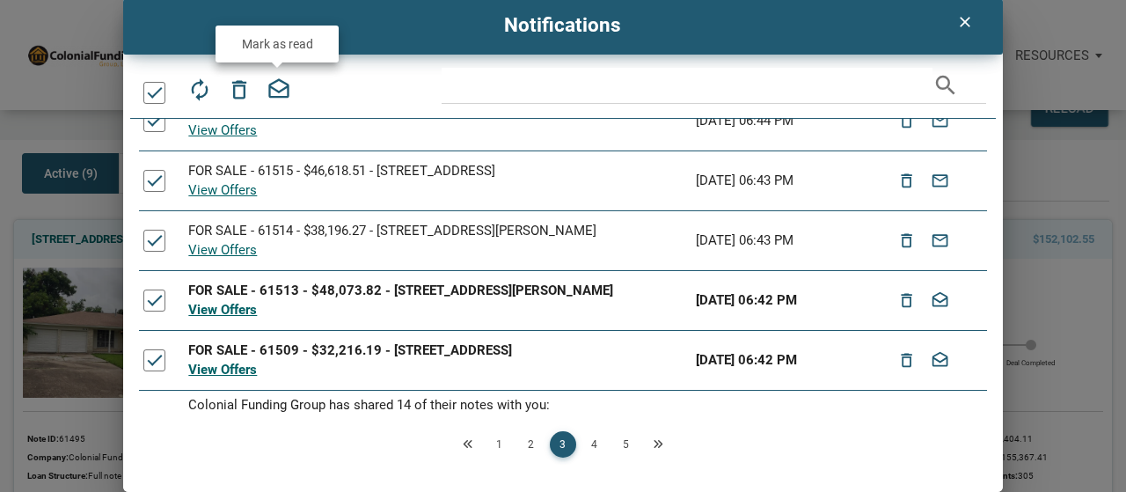
click at [275, 86] on icon "drafts" at bounding box center [279, 89] width 25 height 25
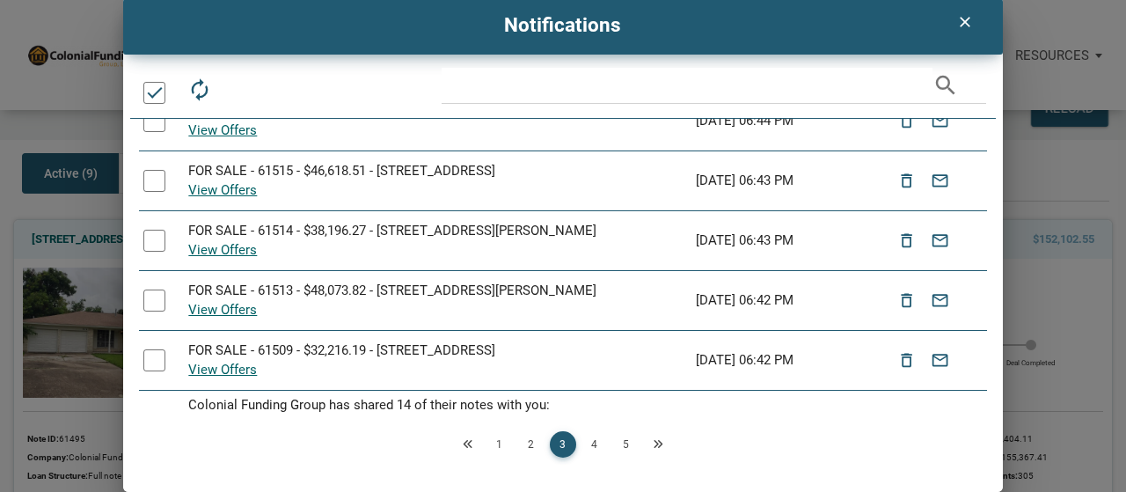
click at [240, 308] on div "Loading" at bounding box center [563, 246] width 1126 height 492
click at [224, 374] on link "View Offers" at bounding box center [222, 370] width 69 height 16
